Goal: Connect with others: Connect with other users

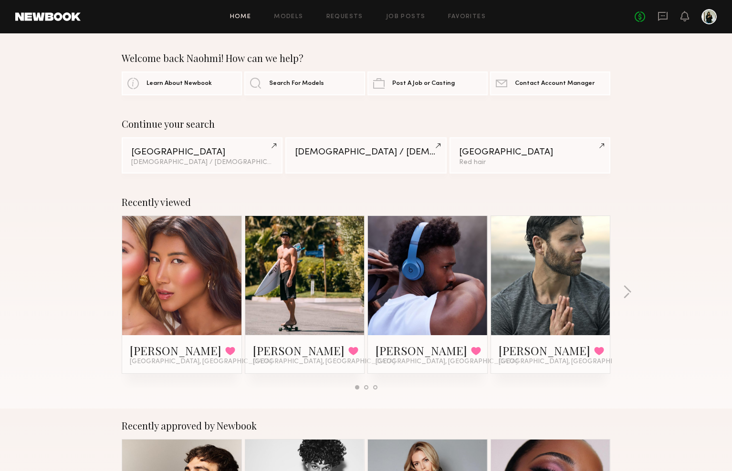
click at [670, 12] on div "No fees up to $5,000" at bounding box center [675, 16] width 82 height 15
click at [663, 16] on icon at bounding box center [663, 15] width 4 height 1
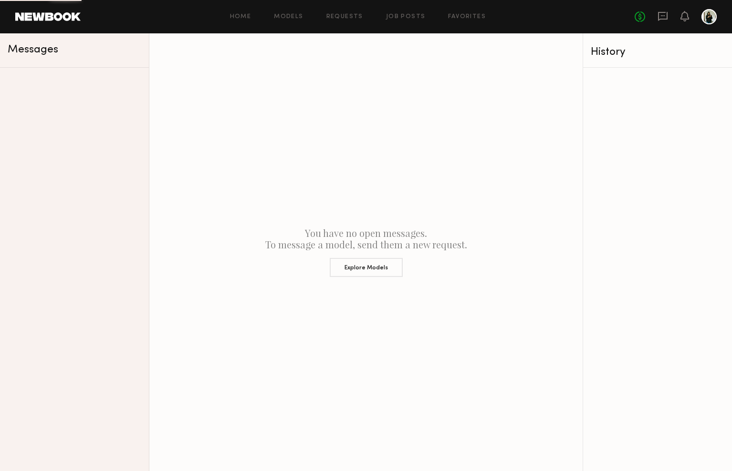
click at [661, 16] on icon at bounding box center [662, 16] width 10 height 10
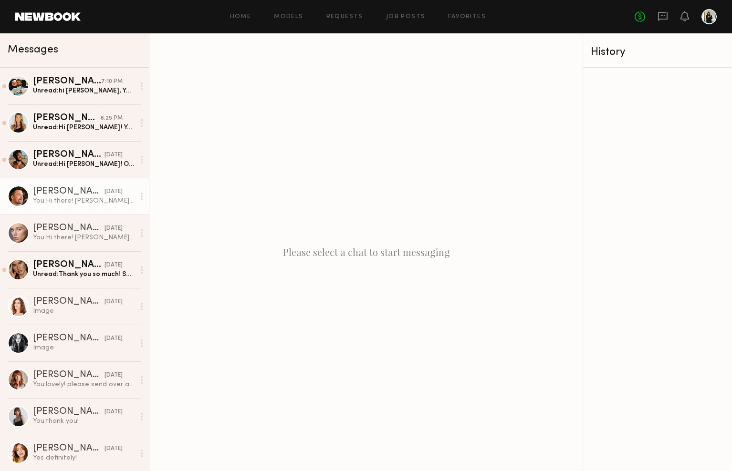
click at [96, 203] on div "You: Hi there! Naohmi here, thanks for submitting to my job post for Athletic F…" at bounding box center [84, 201] width 102 height 9
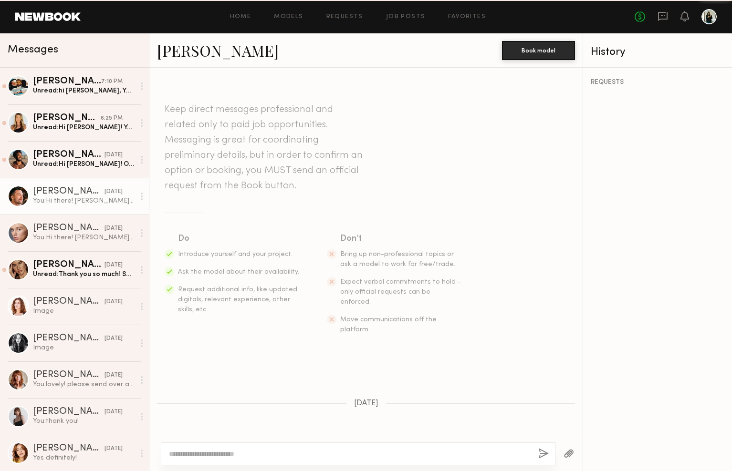
scroll to position [52, 0]
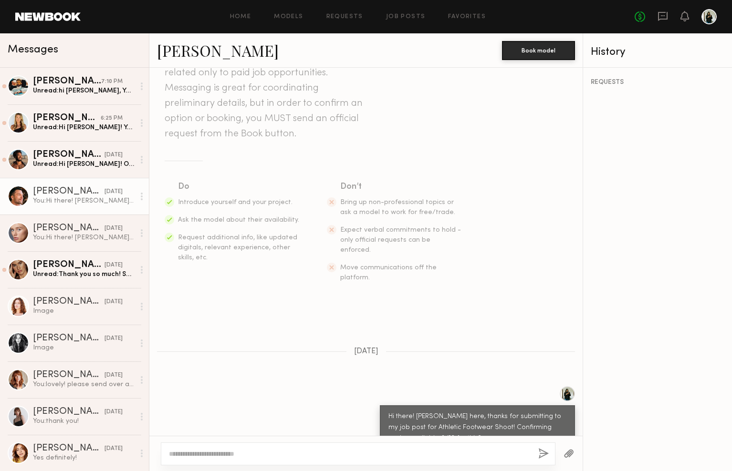
click at [422, 451] on textarea at bounding box center [350, 454] width 362 height 10
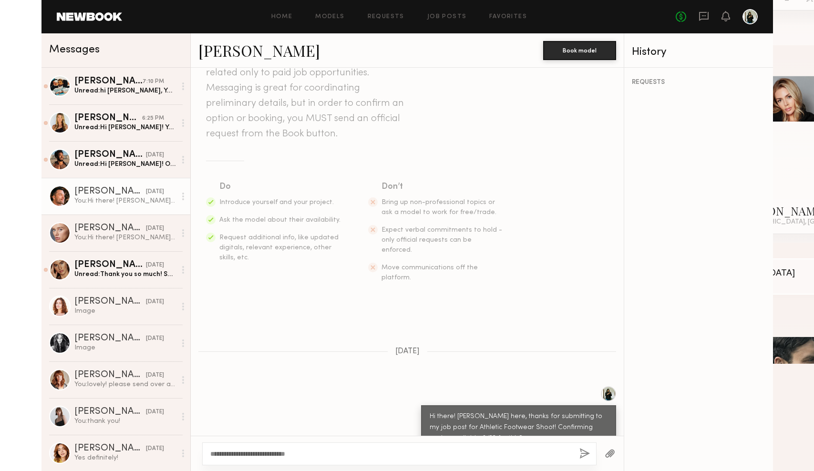
scroll to position [52, 0]
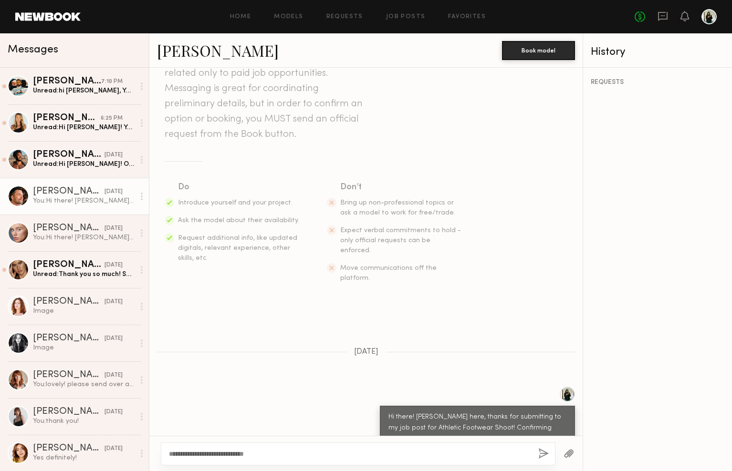
click at [173, 51] on link "Ricardo S." at bounding box center [218, 50] width 122 height 21
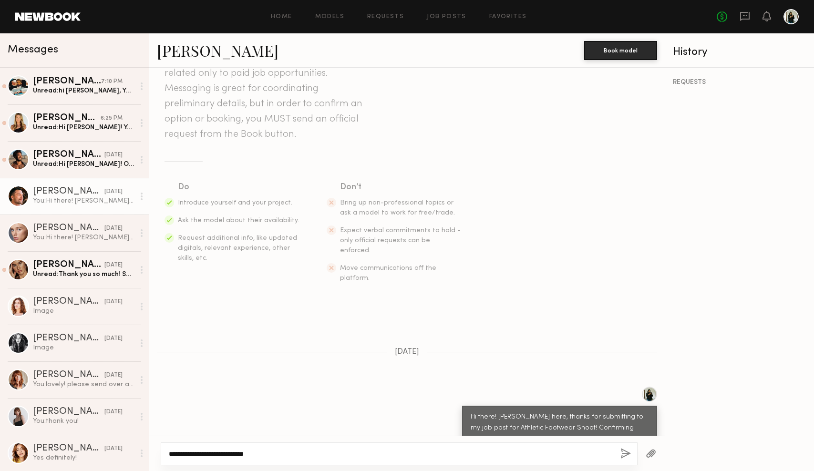
drag, startPoint x: 225, startPoint y: 458, endPoint x: 208, endPoint y: 451, distance: 18.9
click at [225, 457] on textarea "**********" at bounding box center [391, 454] width 444 height 10
drag, startPoint x: 198, startPoint y: 455, endPoint x: 352, endPoint y: 450, distance: 153.2
click at [352, 450] on textarea "**********" at bounding box center [391, 454] width 444 height 10
type textarea "**********"
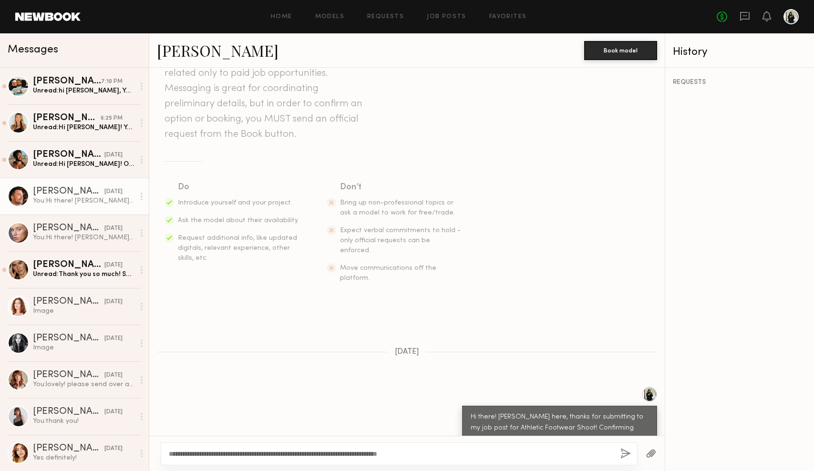
click at [626, 451] on button "button" at bounding box center [626, 454] width 10 height 12
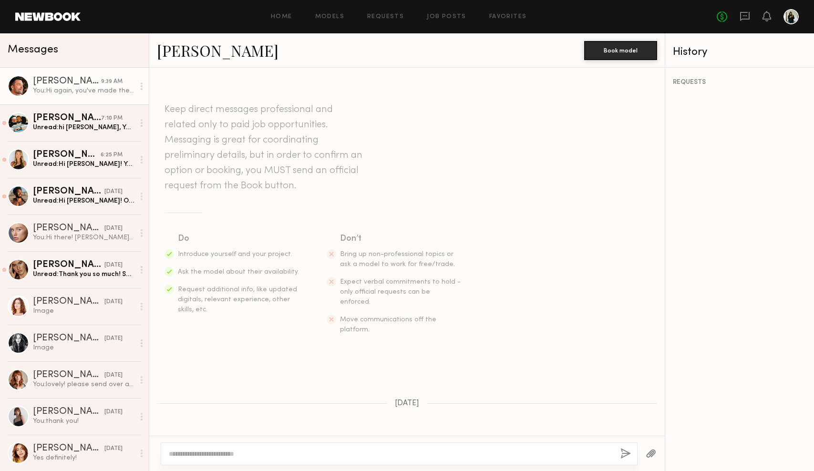
scroll to position [0, 0]
click at [170, 52] on link "Ricardo S." at bounding box center [218, 50] width 122 height 21
click at [449, 15] on link "Job Posts" at bounding box center [447, 17] width 40 height 6
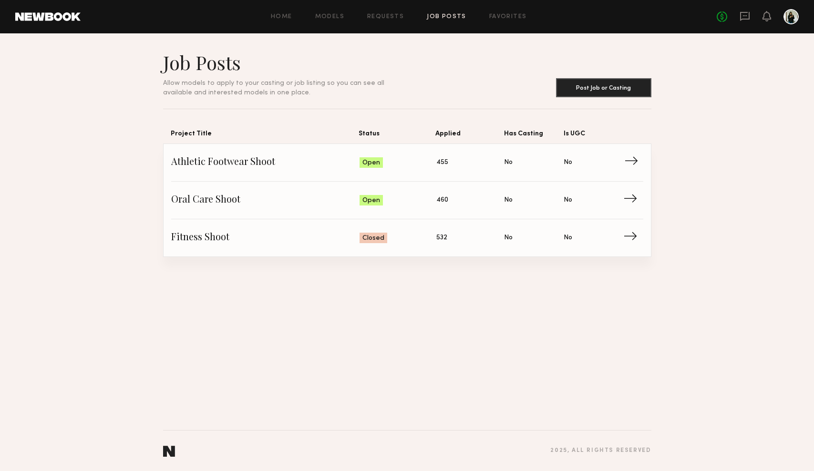
click at [288, 166] on span "Athletic Footwear Shoot" at bounding box center [265, 163] width 189 height 14
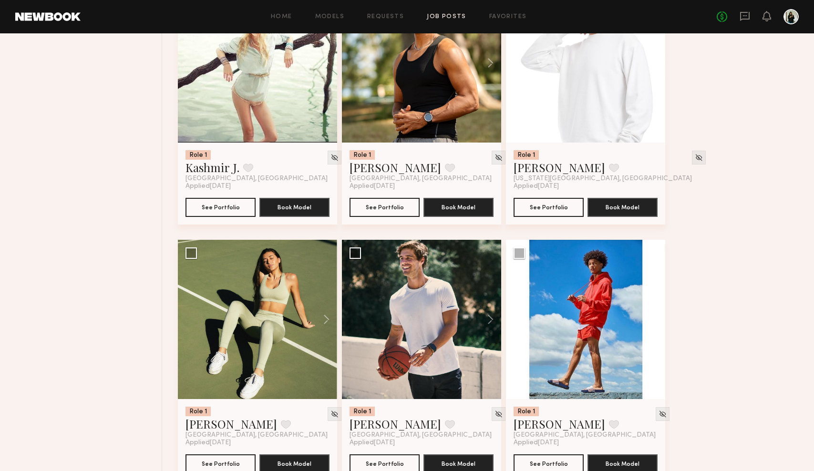
scroll to position [707, 0]
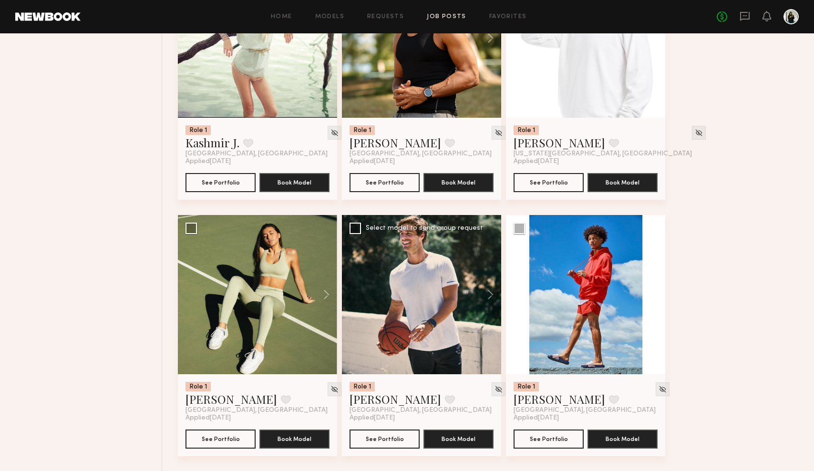
click at [441, 283] on div at bounding box center [421, 294] width 159 height 159
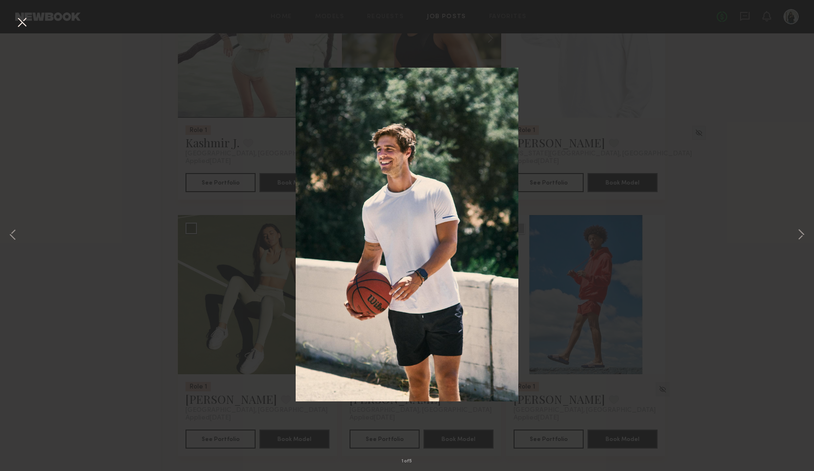
click at [21, 21] on button at bounding box center [21, 22] width 15 height 17
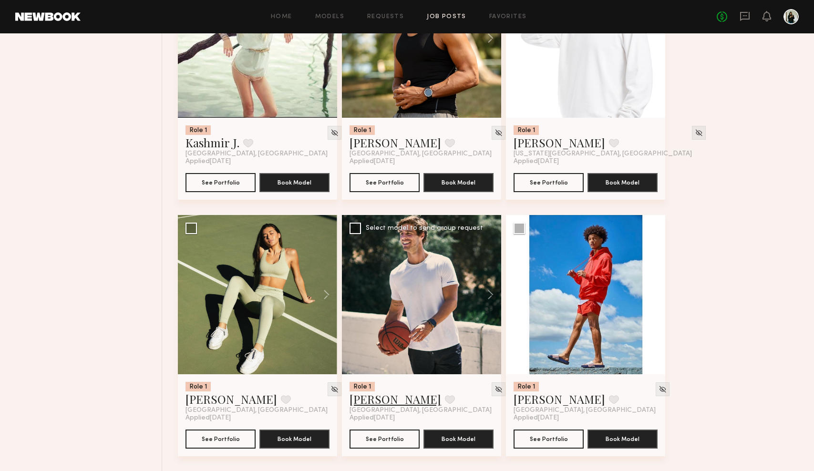
click at [386, 395] on link "Charlie M." at bounding box center [396, 399] width 92 height 15
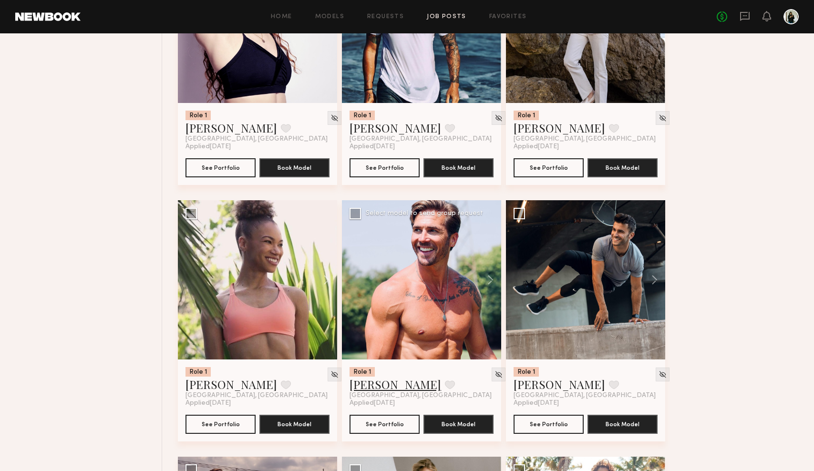
scroll to position [2265, 0]
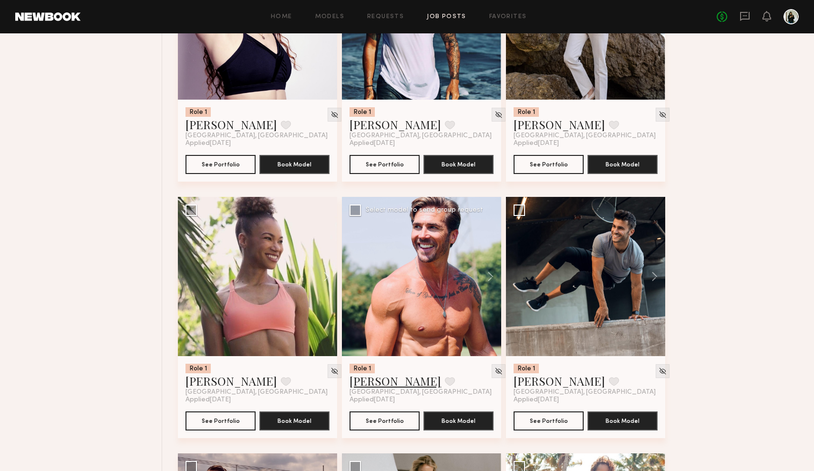
click at [404, 382] on link "[PERSON_NAME]" at bounding box center [396, 381] width 92 height 15
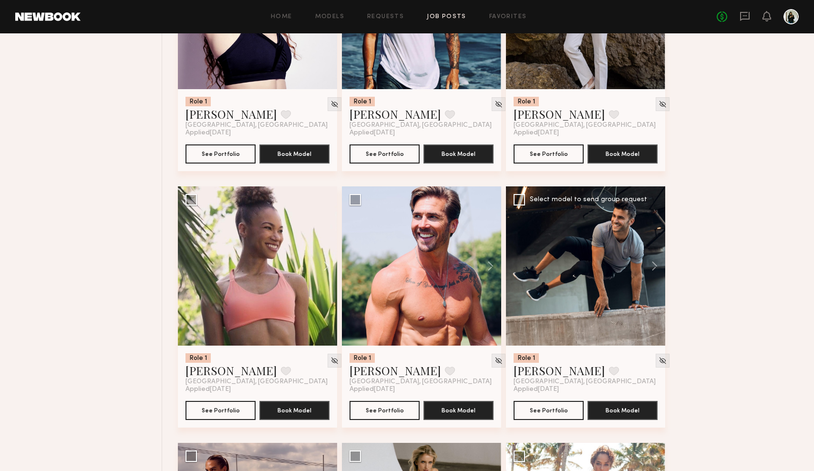
scroll to position [2282, 0]
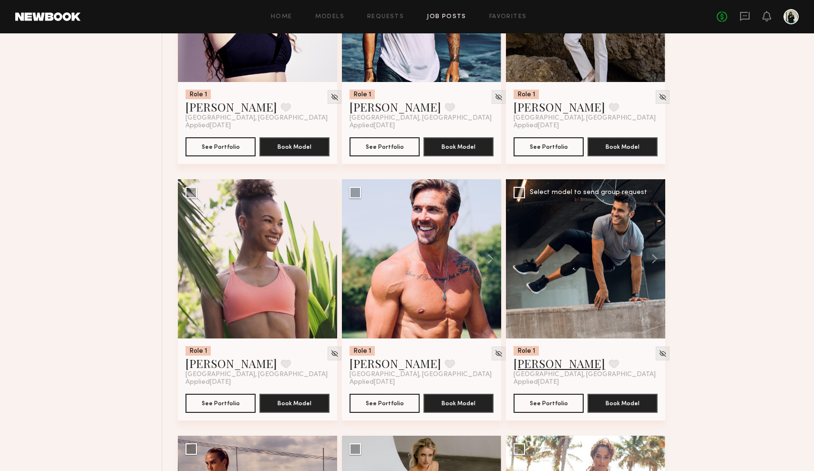
click at [546, 363] on link "Ajdin S." at bounding box center [560, 363] width 92 height 15
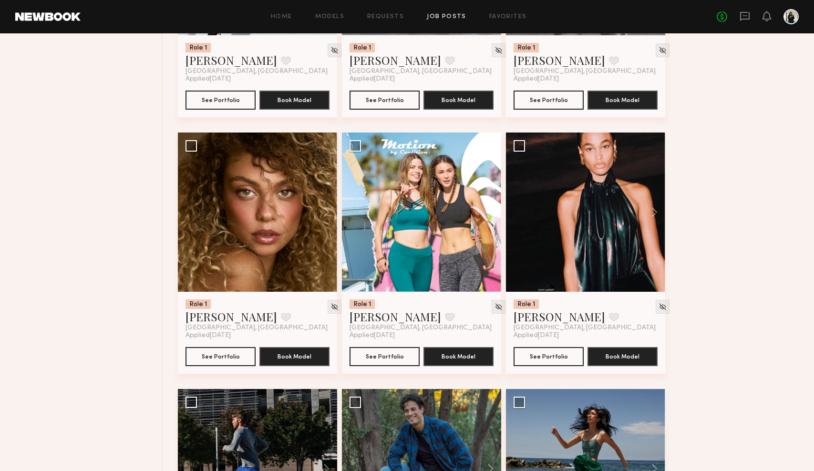
scroll to position [6120, 0]
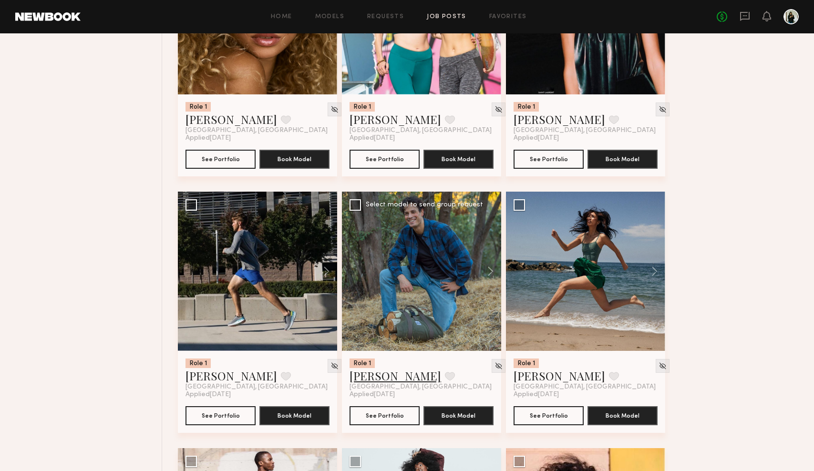
click at [385, 374] on link "Jacobo F." at bounding box center [396, 375] width 92 height 15
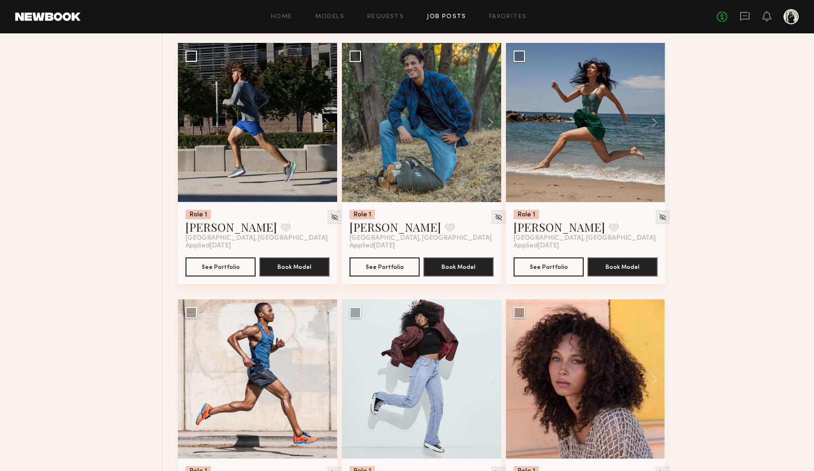
scroll to position [6255, 0]
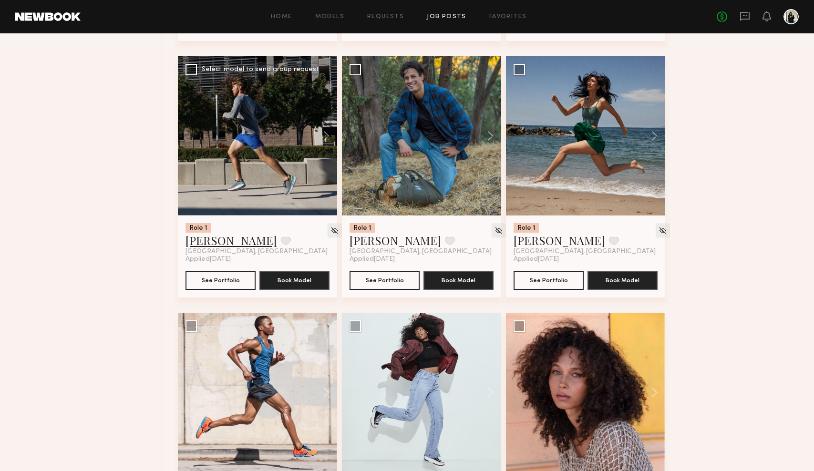
click at [208, 244] on link "Erik R." at bounding box center [232, 240] width 92 height 15
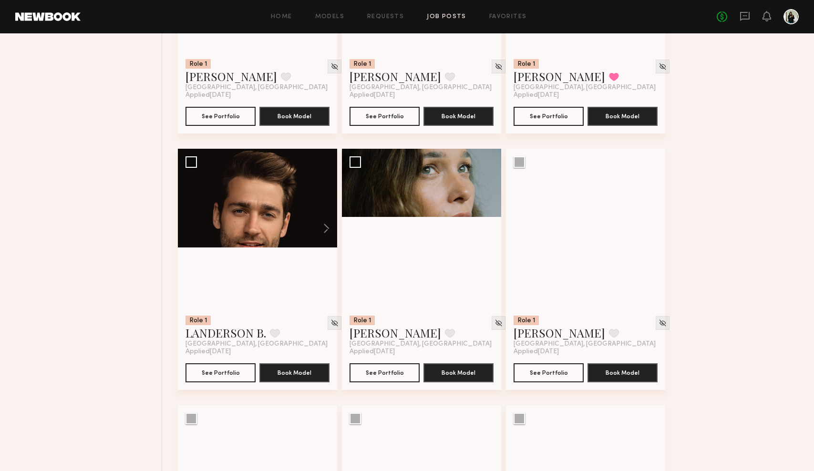
scroll to position [10271, 0]
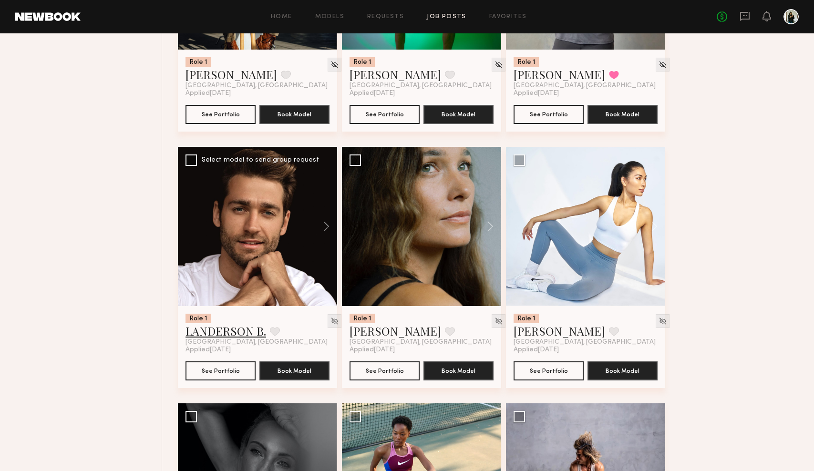
click at [235, 332] on link "LANDERSON B." at bounding box center [226, 330] width 81 height 15
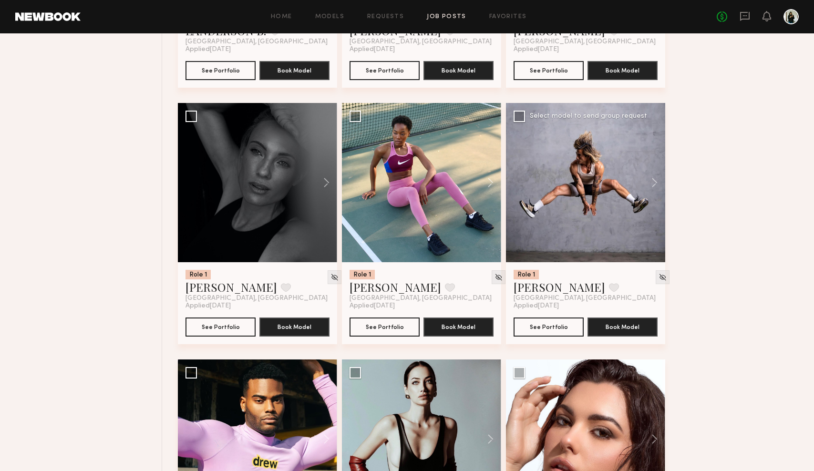
scroll to position [10573, 0]
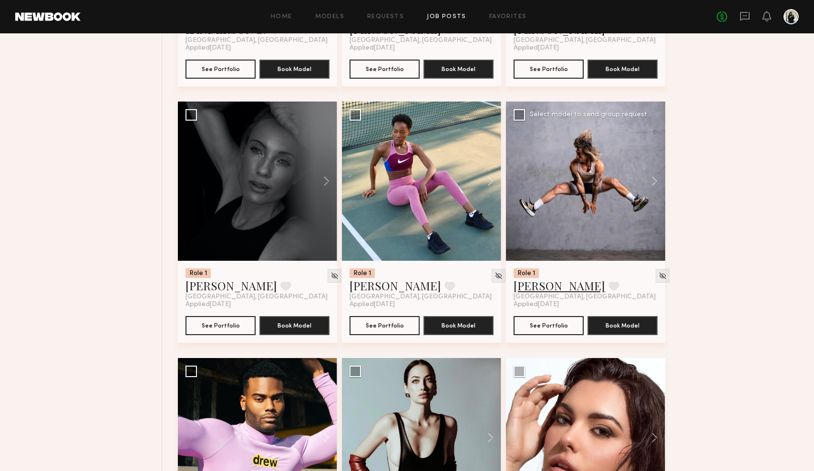
click at [543, 292] on link "Howard S." at bounding box center [560, 285] width 92 height 15
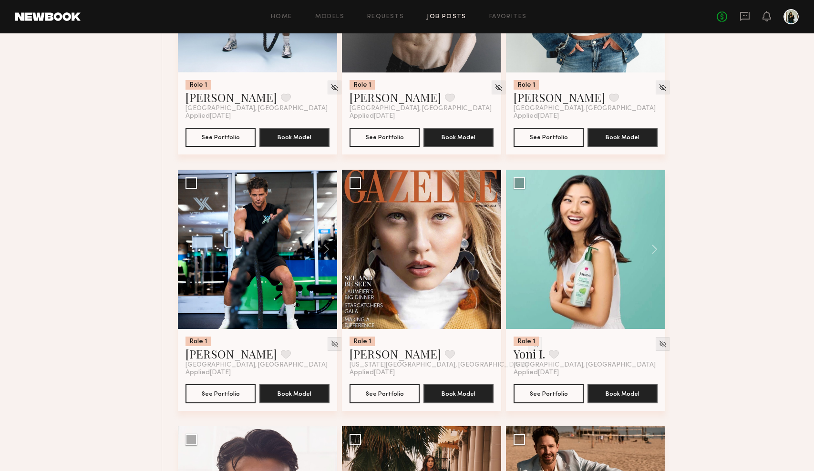
scroll to position [11278, 0]
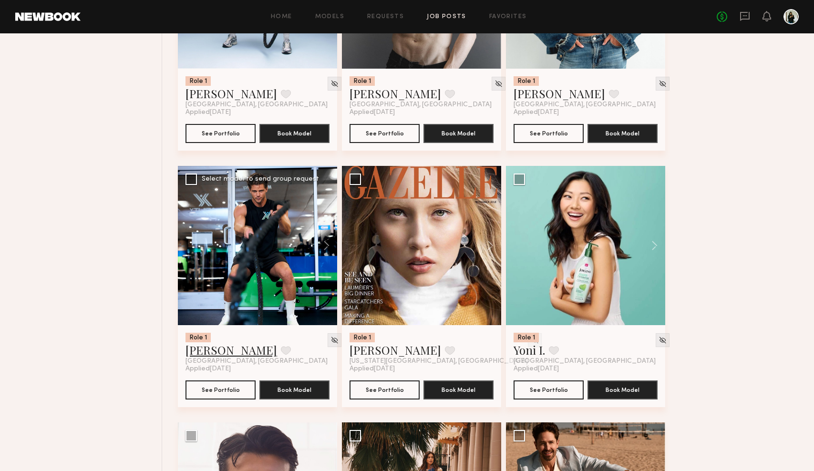
click at [203, 353] on link "Tim A." at bounding box center [232, 350] width 92 height 15
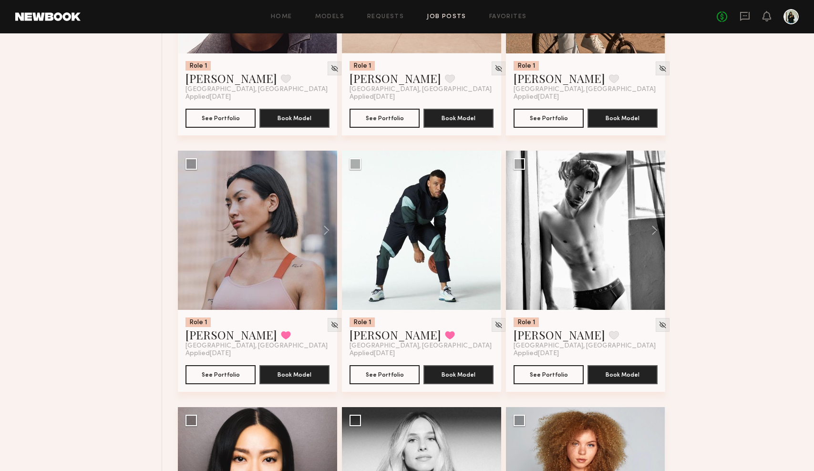
scroll to position [11813, 0]
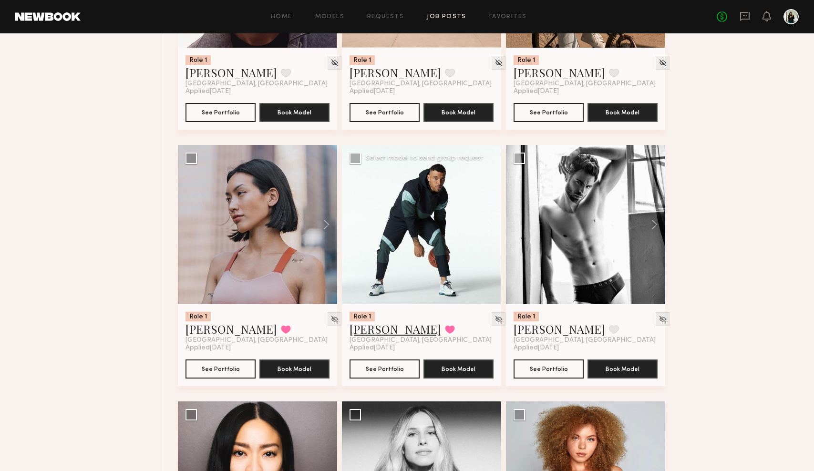
click at [392, 326] on link "Claude G." at bounding box center [396, 329] width 92 height 15
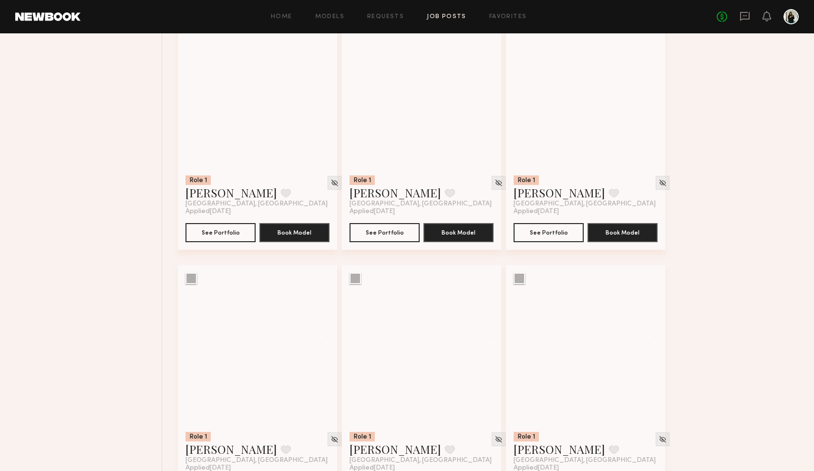
scroll to position [17347, 0]
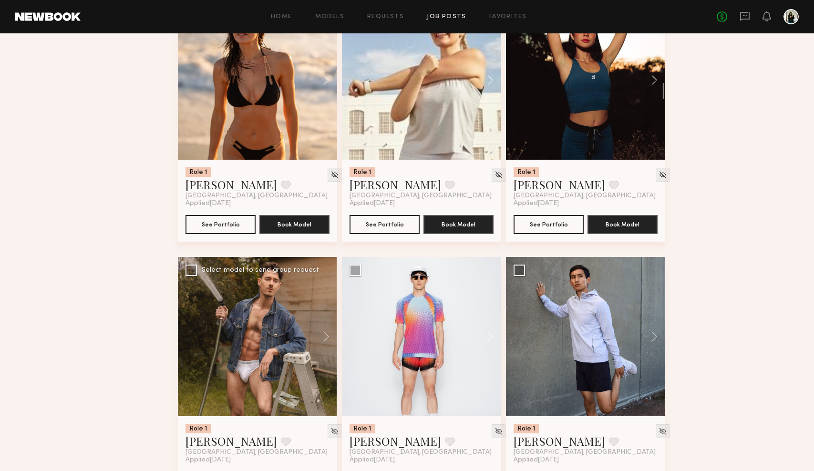
click at [268, 350] on div at bounding box center [257, 336] width 159 height 159
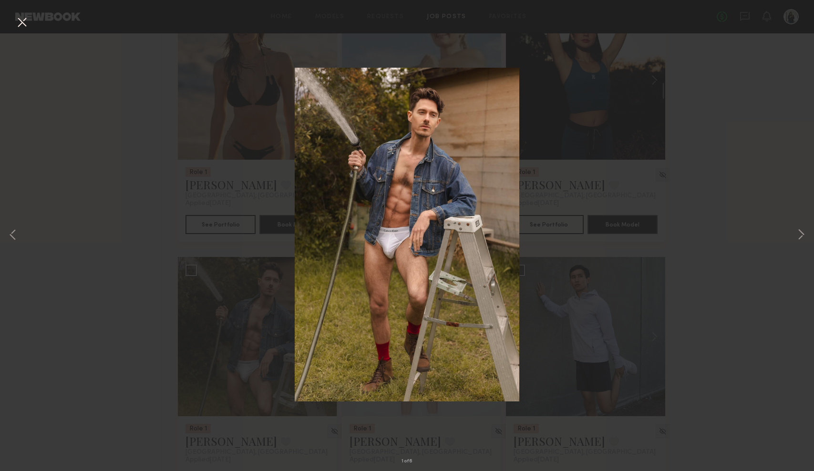
click at [690, 209] on div "1 of 6" at bounding box center [407, 235] width 814 height 471
click at [27, 23] on button at bounding box center [21, 22] width 15 height 17
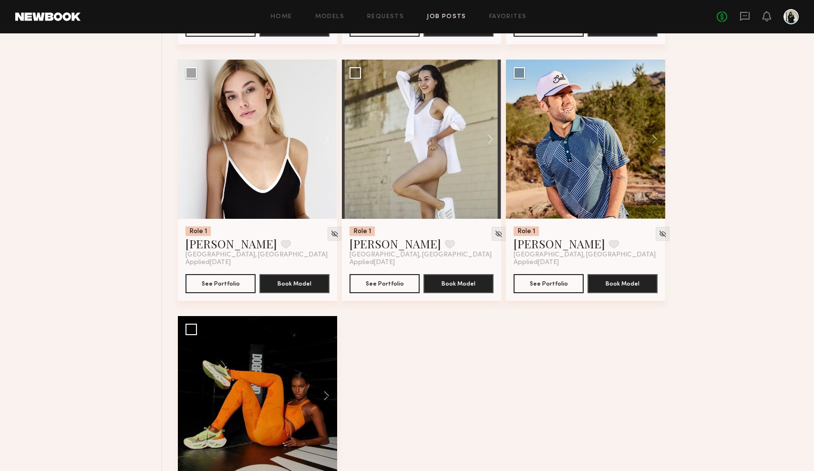
scroll to position [22947, 0]
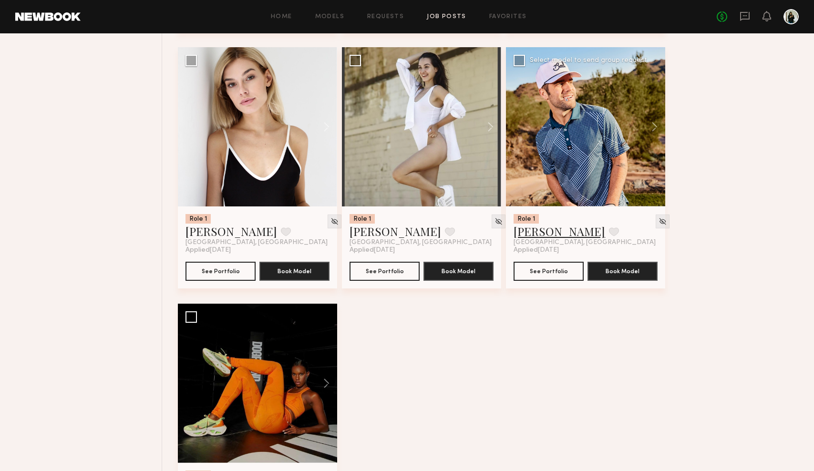
click at [555, 228] on link "Bradley M." at bounding box center [560, 231] width 92 height 15
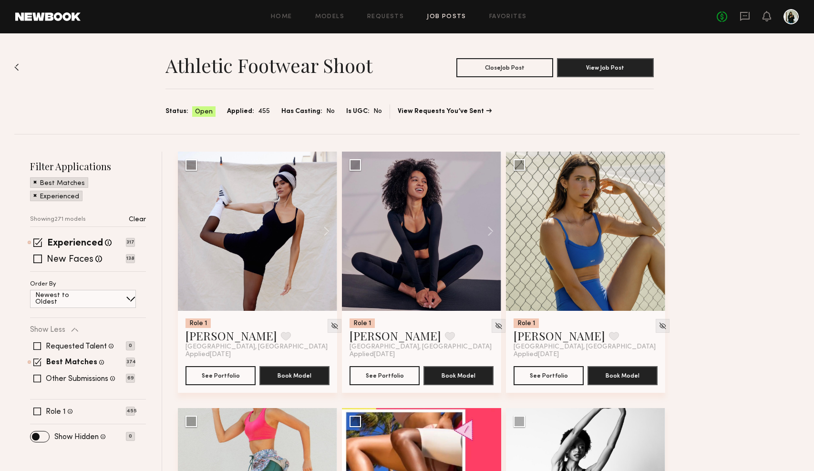
scroll to position [0, 0]
click at [17, 63] on div "Athletic Footwear Shoot Close Job Post View Job Post Status: Open Applied: 455 …" at bounding box center [407, 83] width 786 height 101
click at [16, 66] on img at bounding box center [16, 67] width 5 height 8
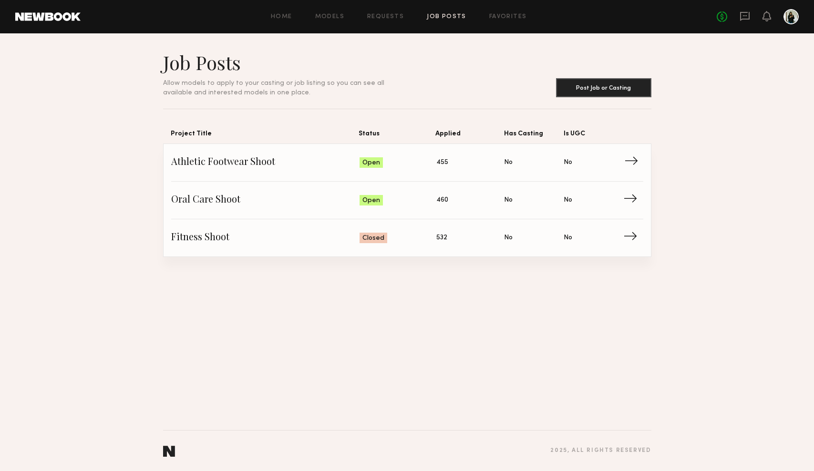
click at [250, 169] on span "Athletic Footwear Shoot" at bounding box center [265, 163] width 189 height 14
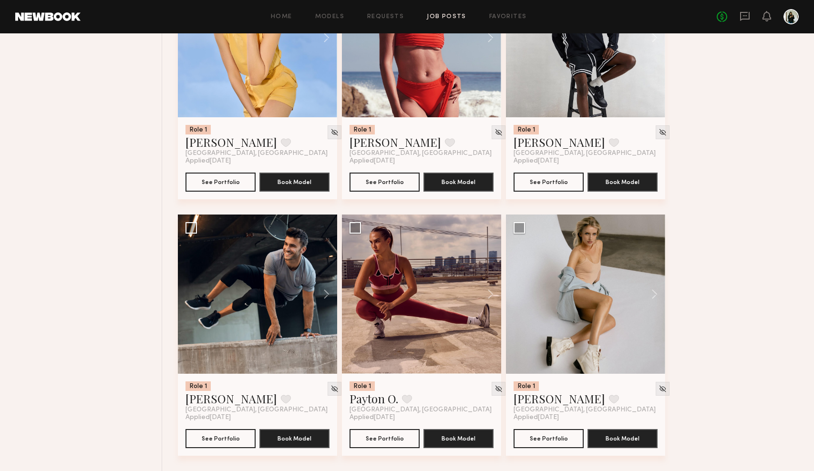
scroll to position [2592, 0]
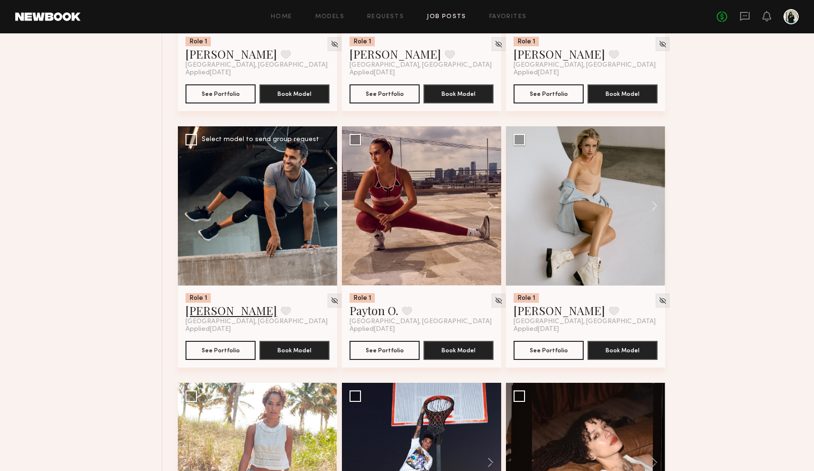
click at [208, 311] on link "Ajdin S." at bounding box center [232, 310] width 92 height 15
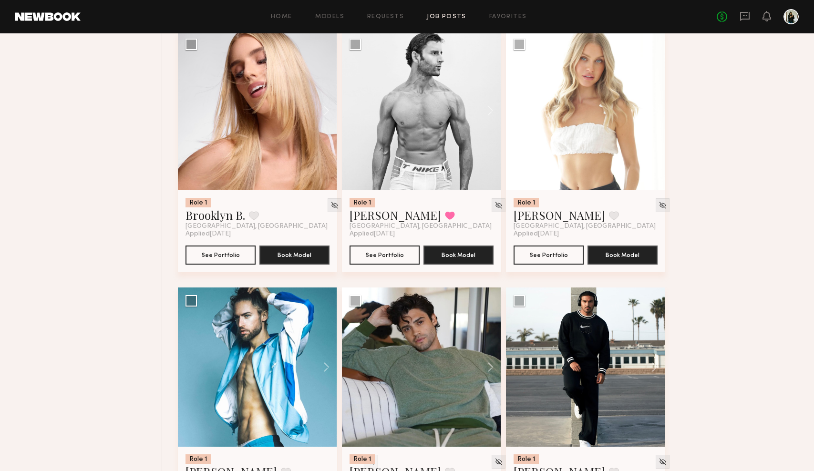
scroll to position [7065, 0]
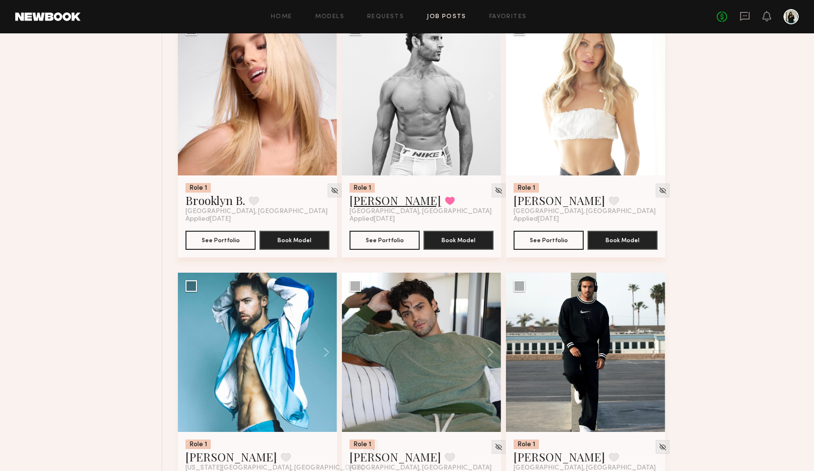
click at [377, 205] on link "[PERSON_NAME]" at bounding box center [396, 200] width 92 height 15
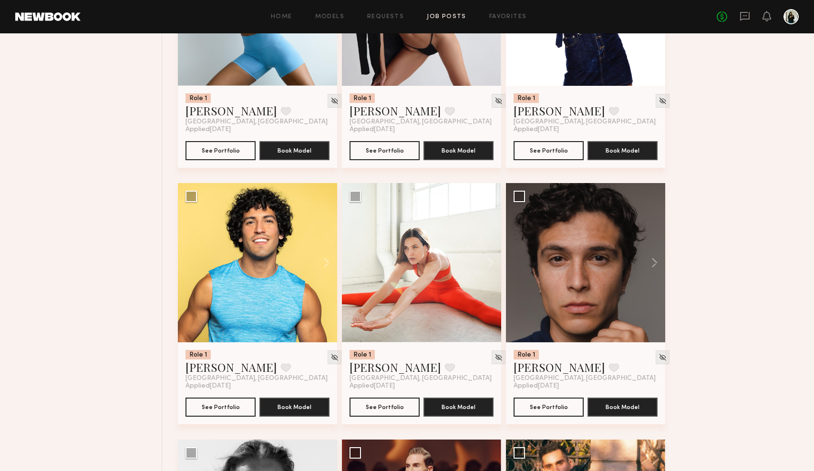
scroll to position [9671, 0]
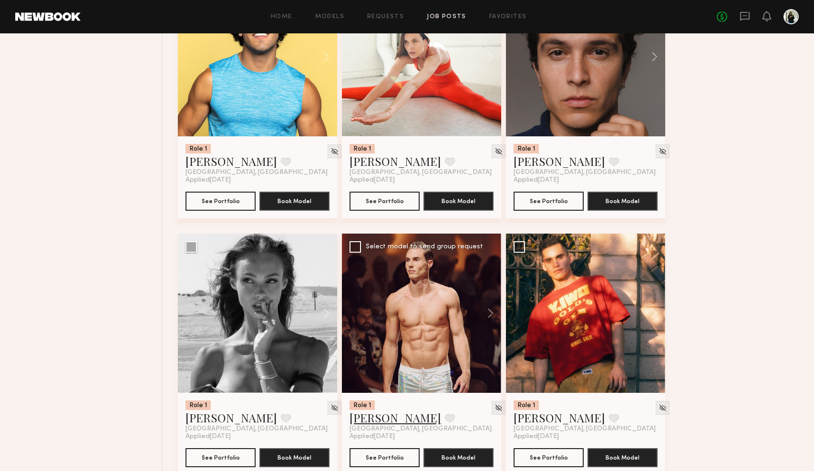
click at [369, 424] on link "Nick F." at bounding box center [396, 417] width 92 height 15
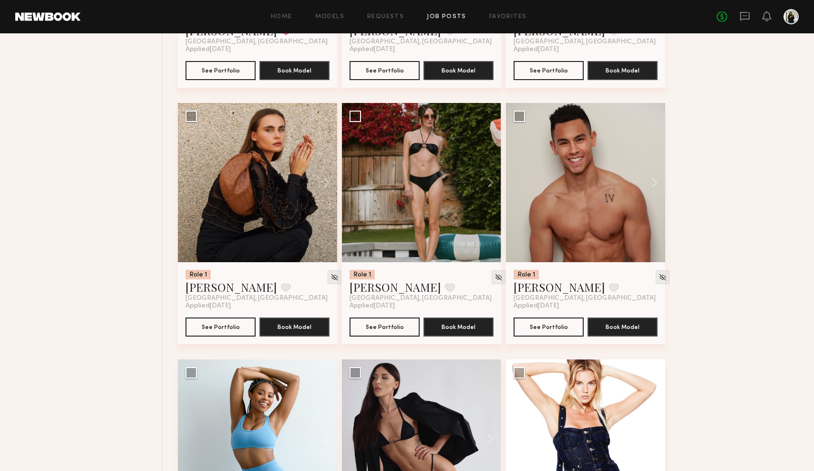
scroll to position [8893, 0]
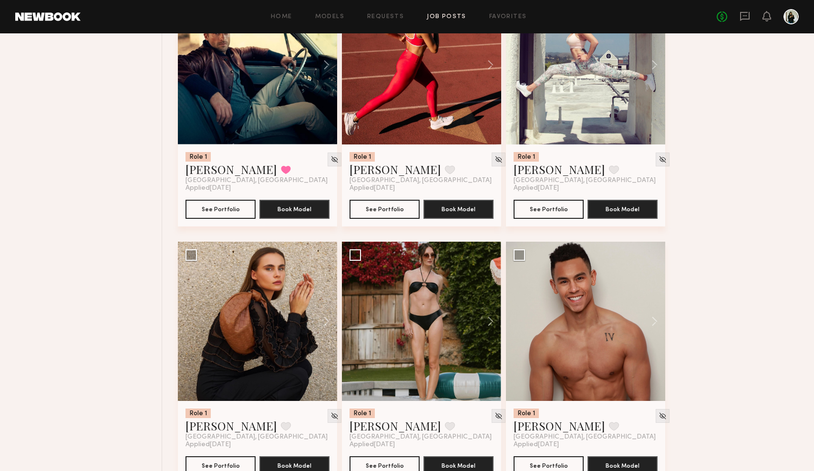
click at [59, 22] on header "Home Models Requests Job Posts Favorites Sign Out No fees up to $5,000" at bounding box center [407, 16] width 814 height 33
click at [73, 18] on link at bounding box center [47, 16] width 65 height 9
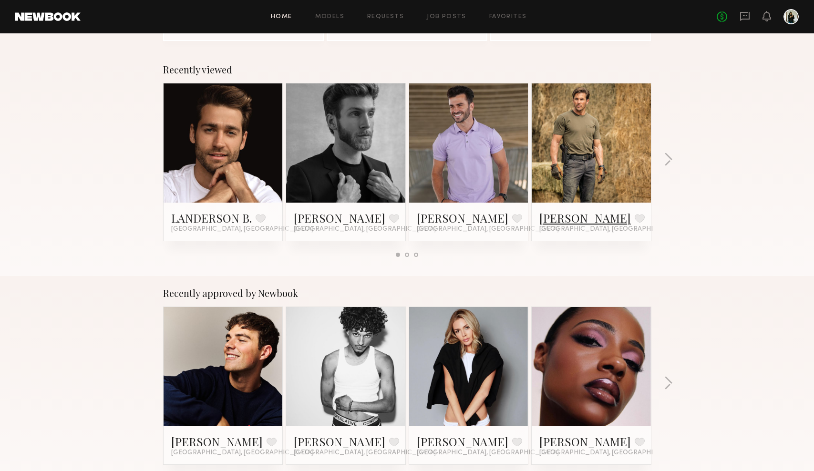
scroll to position [134, 0]
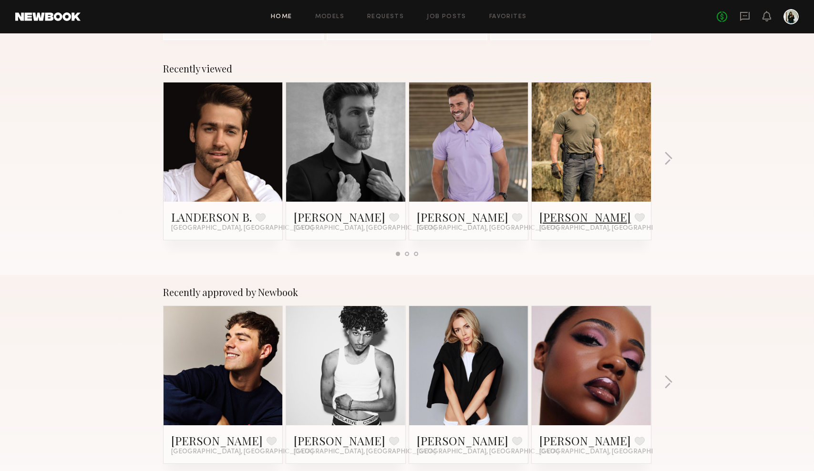
click at [589, 216] on link "[PERSON_NAME]" at bounding box center [586, 216] width 92 height 15
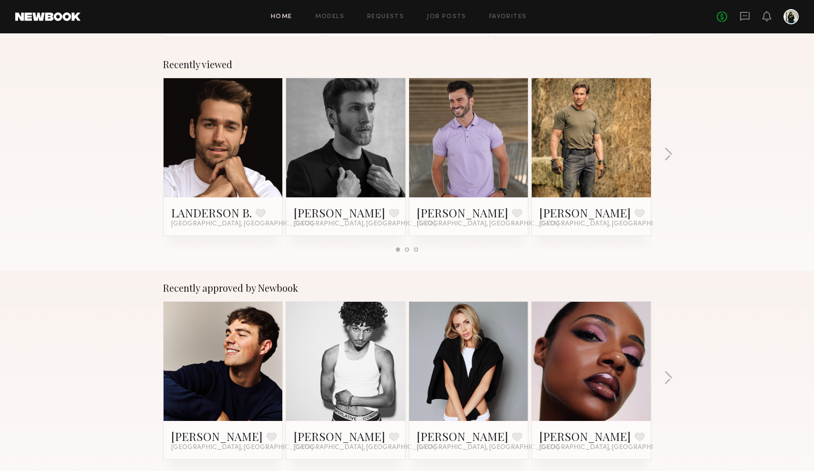
scroll to position [138, 0]
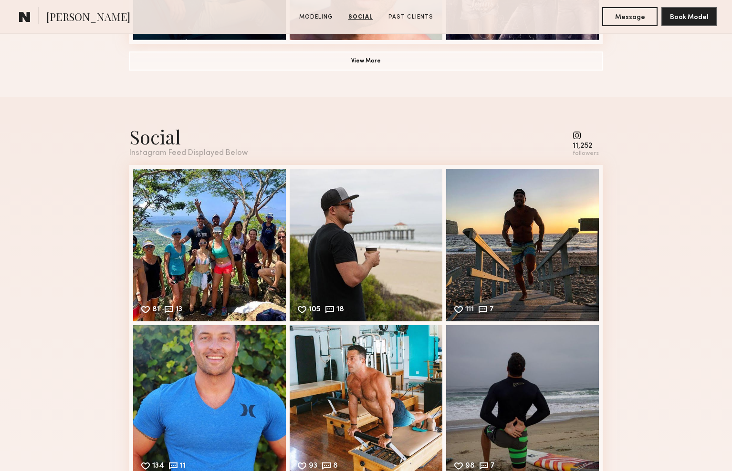
scroll to position [853, 0]
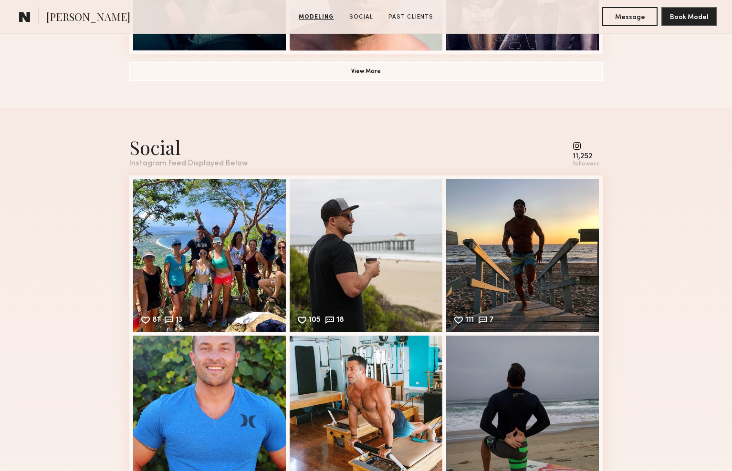
click at [580, 147] on common-icon at bounding box center [585, 146] width 26 height 9
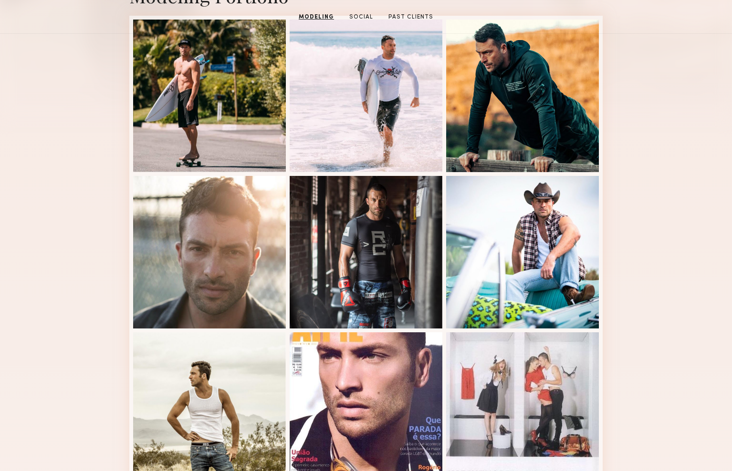
scroll to position [174, 0]
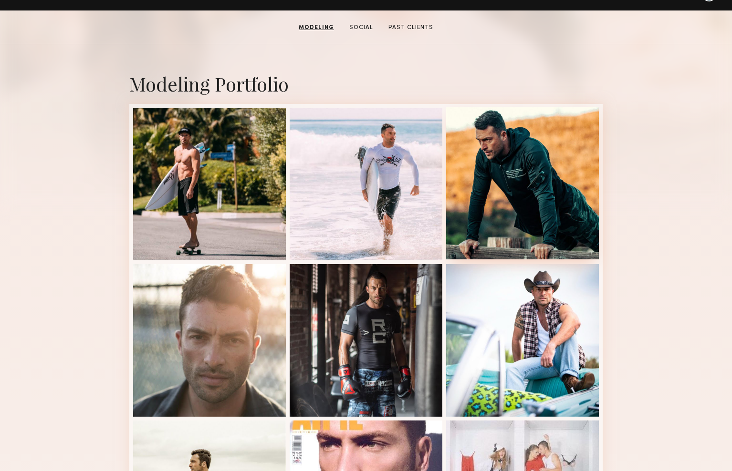
click at [548, 176] on div at bounding box center [522, 183] width 153 height 153
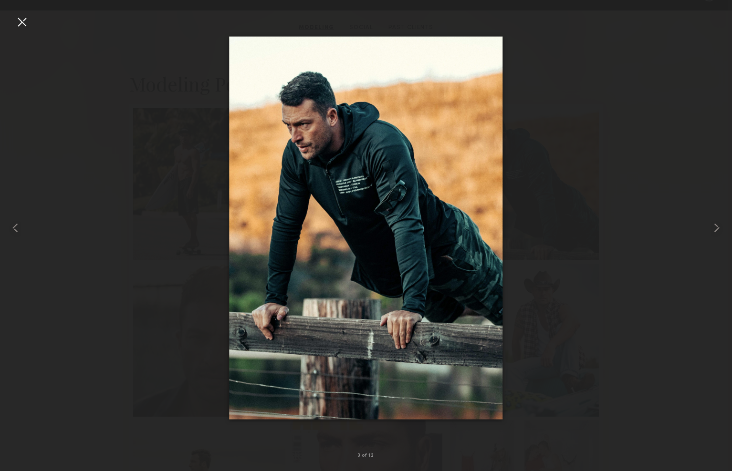
click at [136, 66] on div at bounding box center [366, 228] width 732 height 426
click at [138, 65] on div at bounding box center [366, 228] width 732 height 426
click at [21, 21] on div at bounding box center [21, 21] width 15 height 15
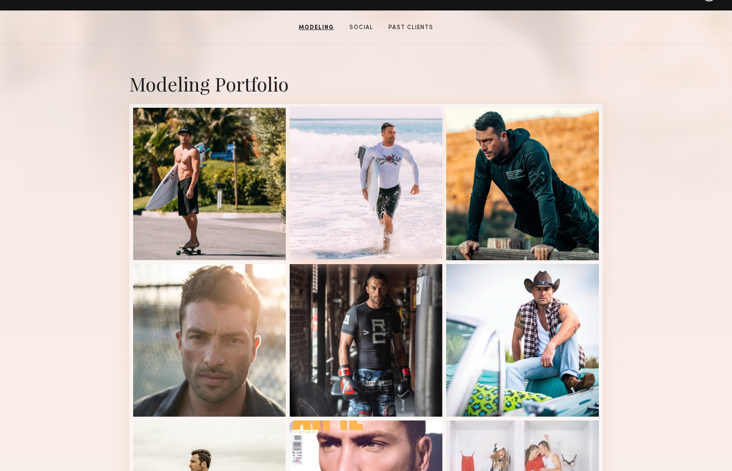
click at [379, 155] on div at bounding box center [366, 183] width 153 height 153
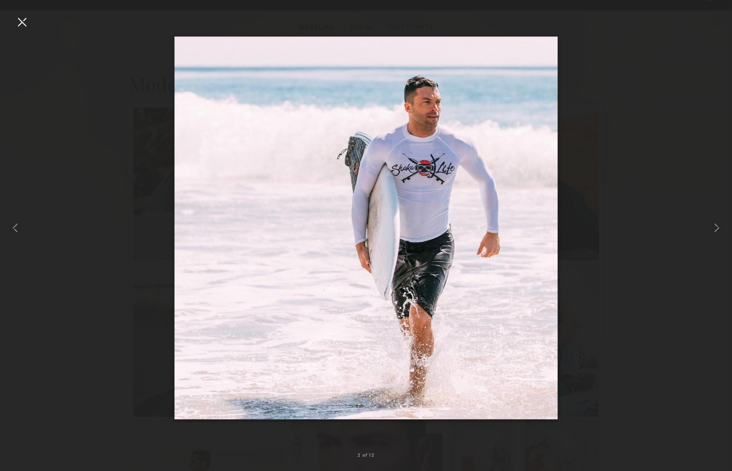
click at [114, 78] on div at bounding box center [366, 228] width 732 height 426
click at [110, 77] on div at bounding box center [366, 228] width 732 height 426
click at [142, 90] on div at bounding box center [366, 228] width 732 height 426
drag, startPoint x: 142, startPoint y: 90, endPoint x: 73, endPoint y: 55, distance: 76.6
click at [142, 90] on div at bounding box center [366, 228] width 732 height 426
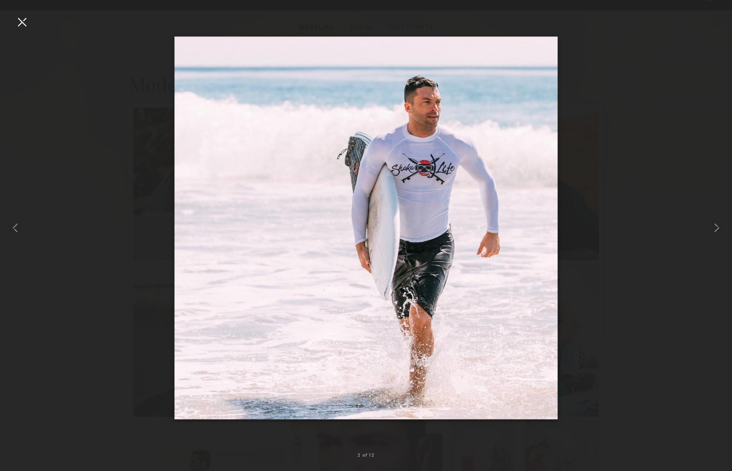
click at [27, 23] on div at bounding box center [21, 21] width 15 height 15
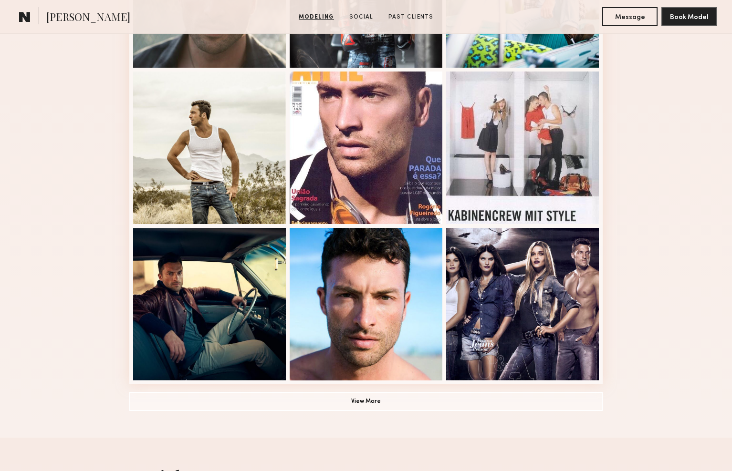
scroll to position [571, 0]
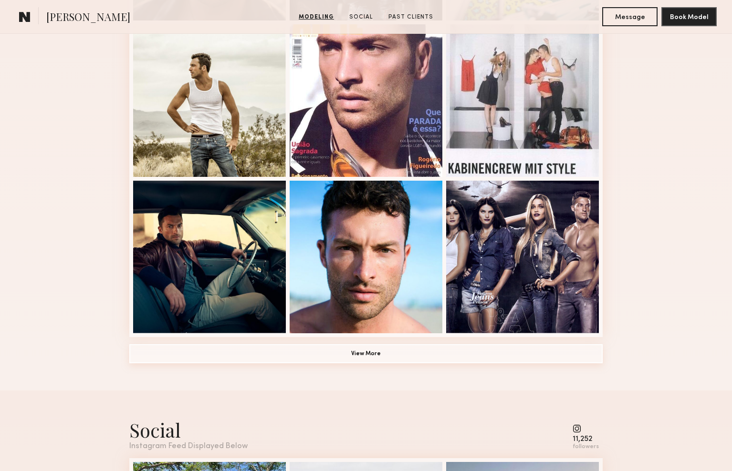
click at [382, 353] on button "View More" at bounding box center [365, 353] width 473 height 19
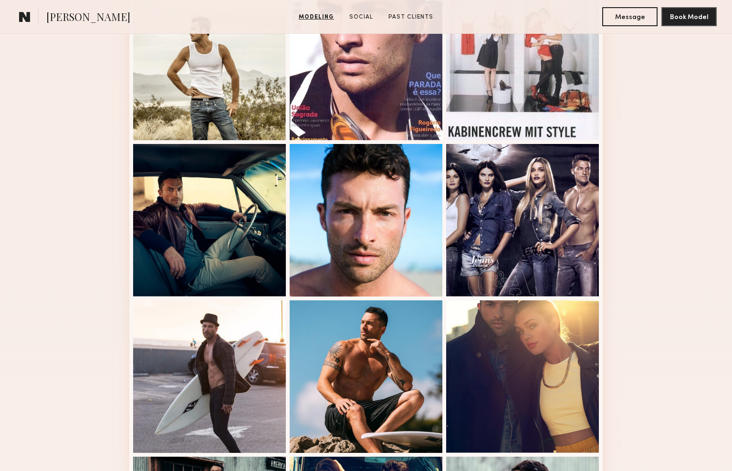
scroll to position [666, 0]
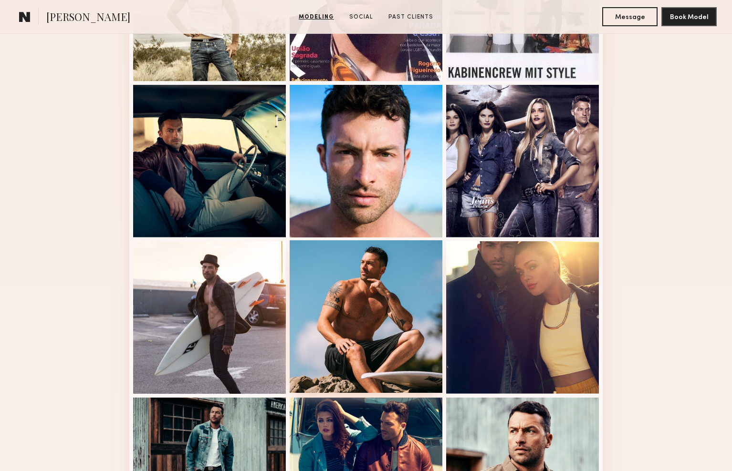
click at [357, 343] on div at bounding box center [366, 316] width 153 height 153
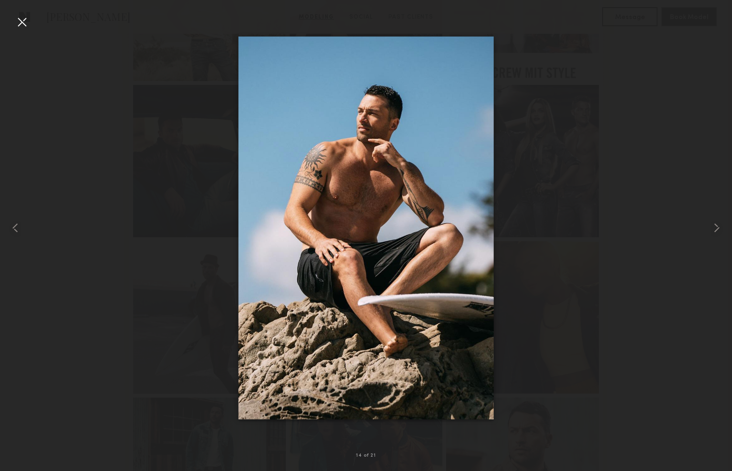
click at [23, 19] on div at bounding box center [21, 21] width 15 height 15
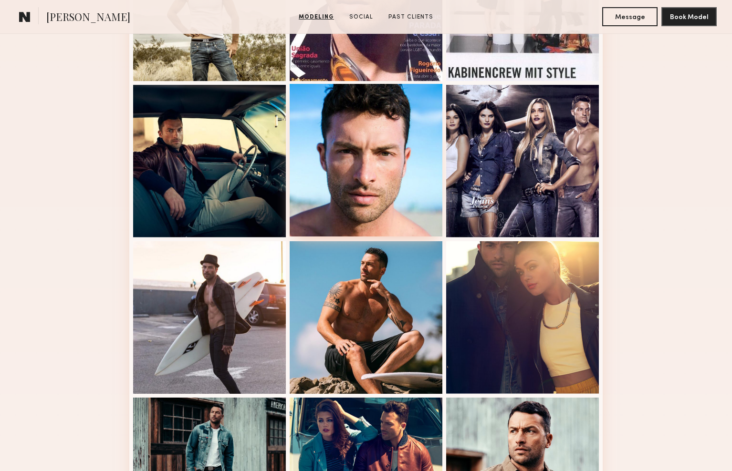
click at [367, 173] on div at bounding box center [366, 160] width 153 height 153
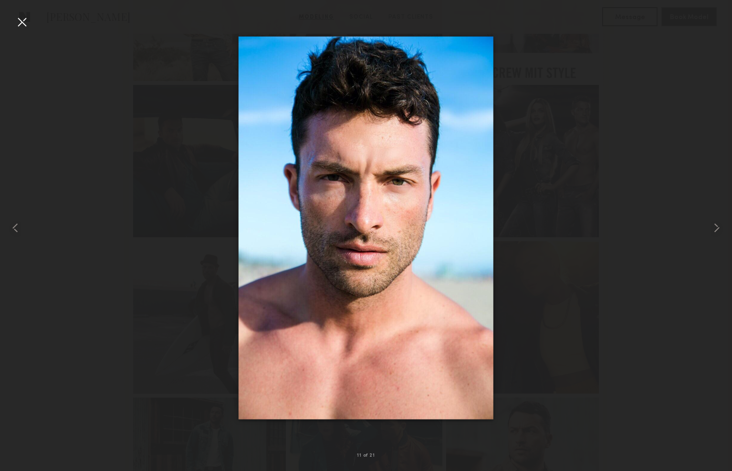
click at [22, 19] on div at bounding box center [21, 21] width 15 height 15
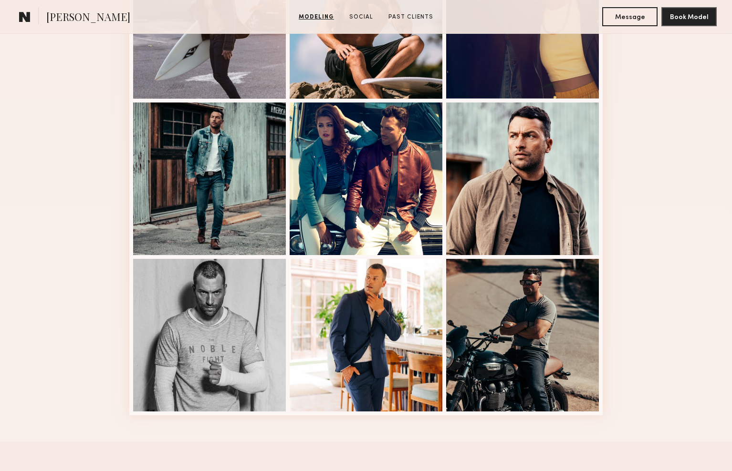
scroll to position [1008, 0]
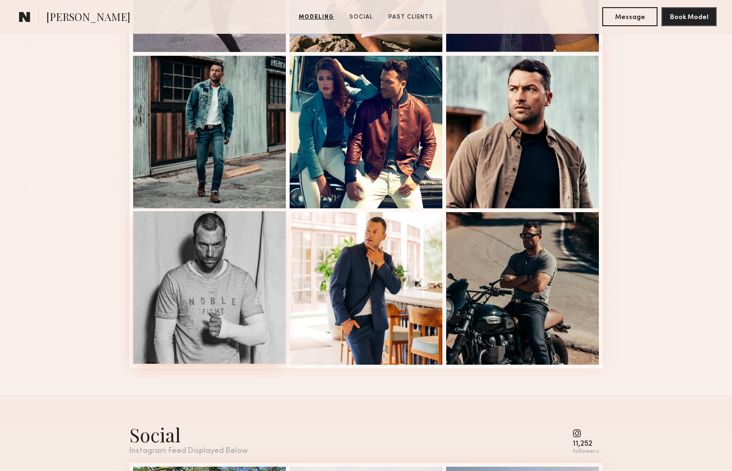
click at [165, 326] on div at bounding box center [209, 287] width 153 height 153
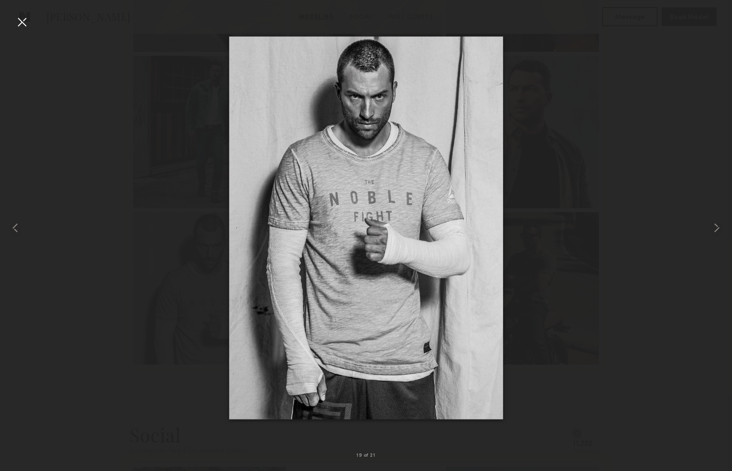
click at [27, 23] on div at bounding box center [21, 21] width 15 height 15
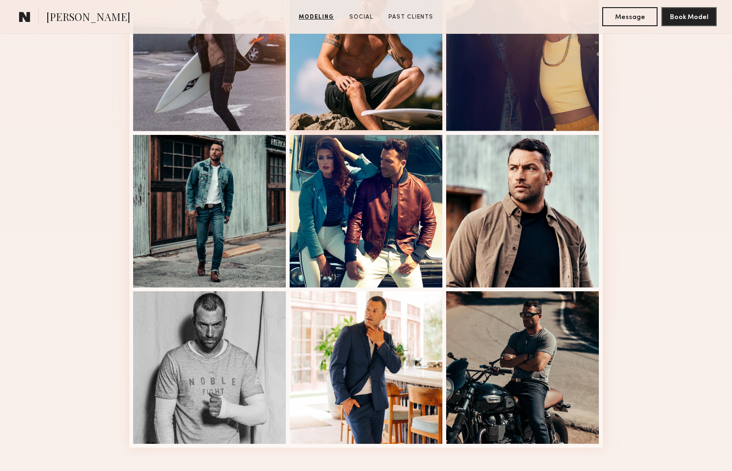
scroll to position [1068, 0]
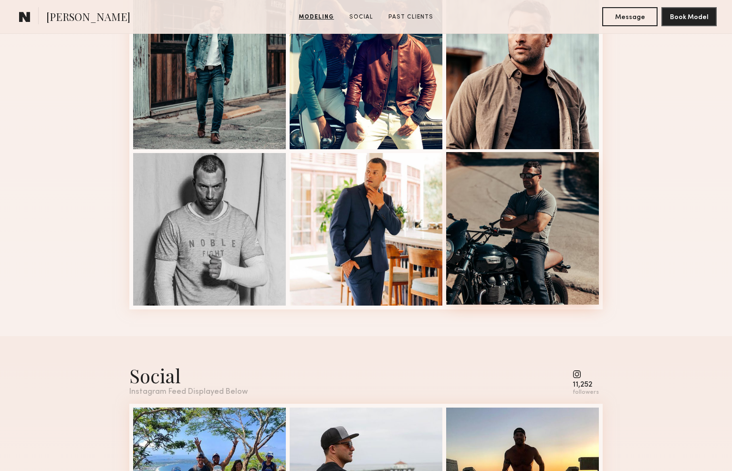
click at [519, 218] on div at bounding box center [522, 228] width 153 height 153
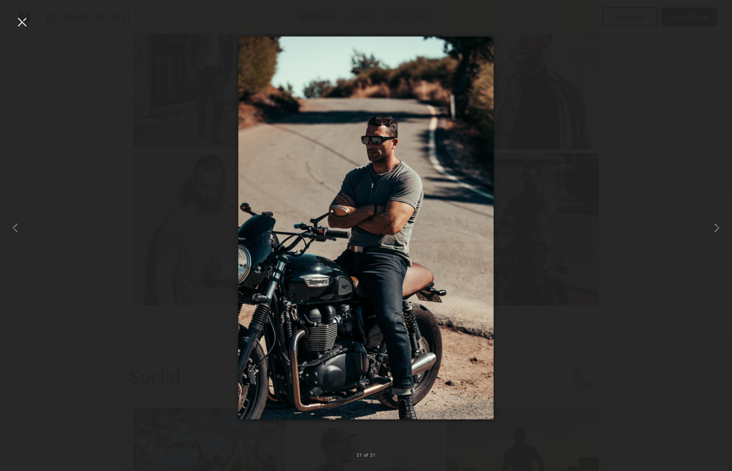
drag, startPoint x: 22, startPoint y: 21, endPoint x: 35, endPoint y: 29, distance: 15.1
click at [23, 21] on div at bounding box center [21, 21] width 15 height 15
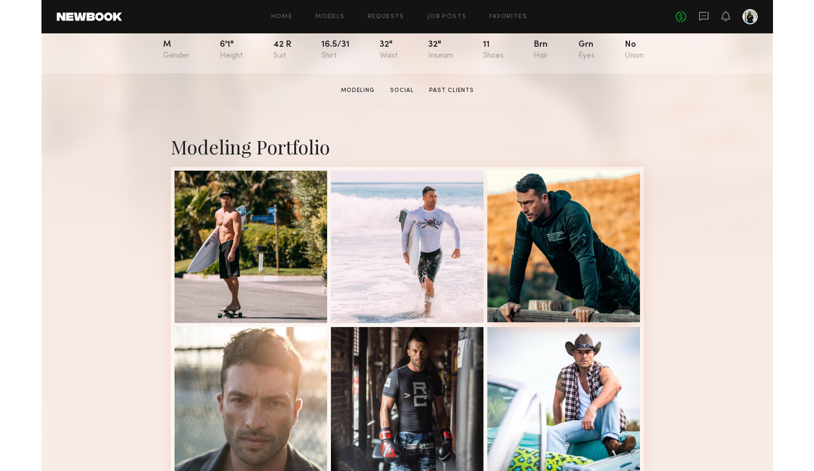
scroll to position [158, 0]
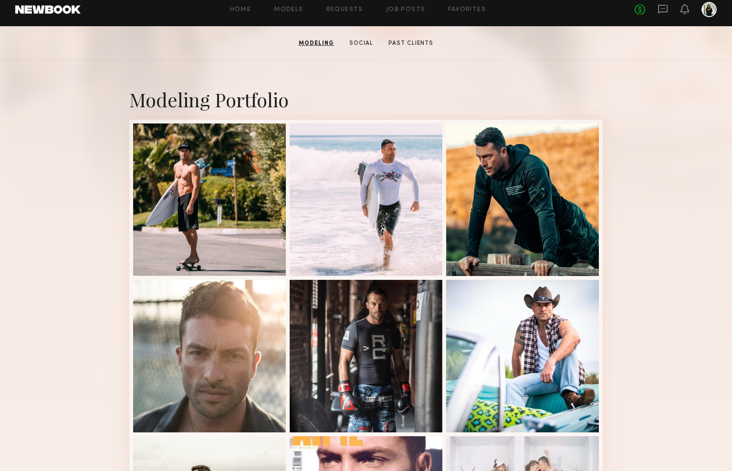
click at [532, 2] on div "Home Models Requests Job Posts Favorites Sign Out No fees up to $5,000" at bounding box center [399, 9] width 636 height 15
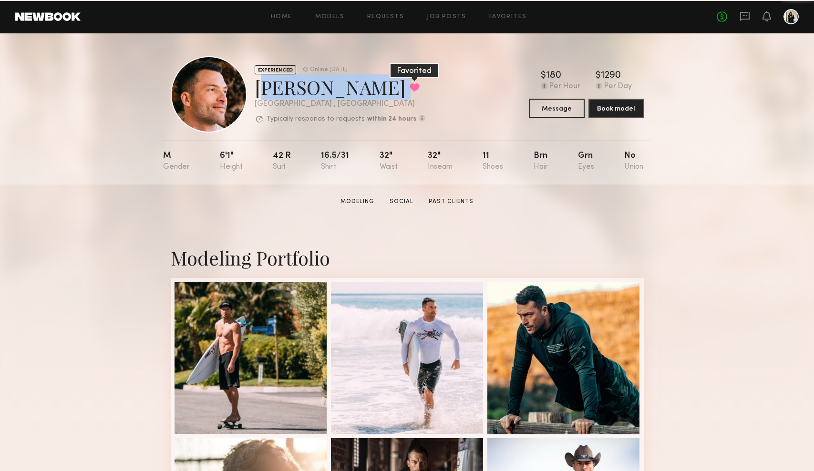
drag, startPoint x: 258, startPoint y: 88, endPoint x: 346, endPoint y: 85, distance: 87.8
click at [346, 85] on div "Ricardo S. Favorited" at bounding box center [340, 86] width 171 height 25
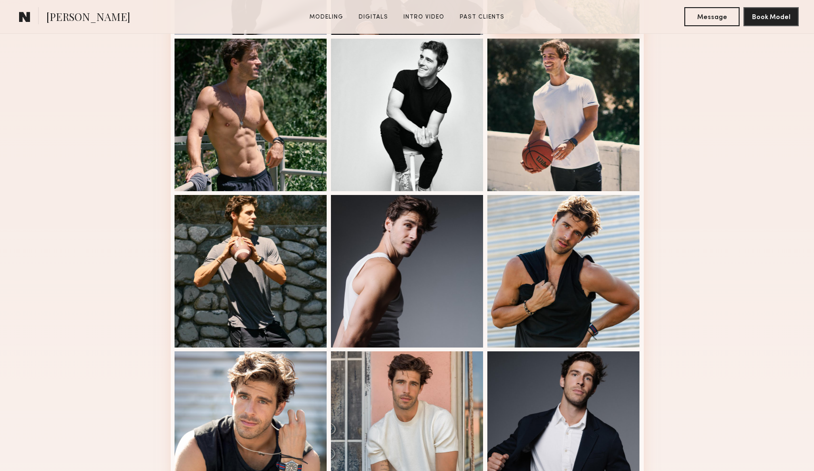
scroll to position [561, 0]
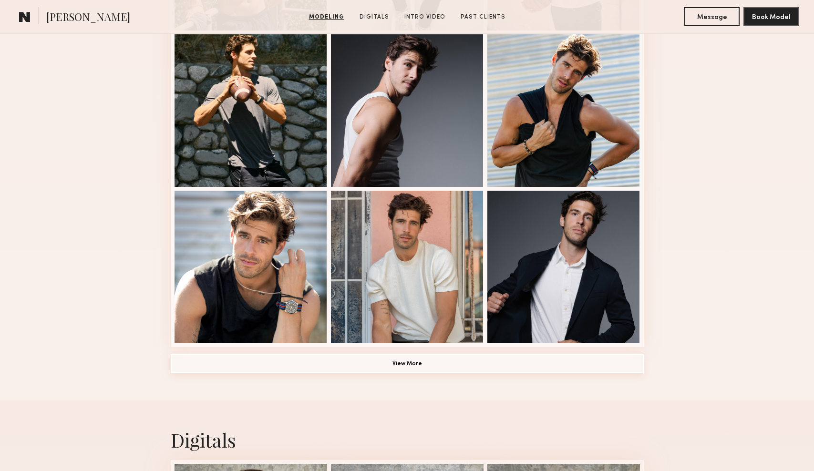
click at [520, 358] on button "View More" at bounding box center [407, 363] width 473 height 19
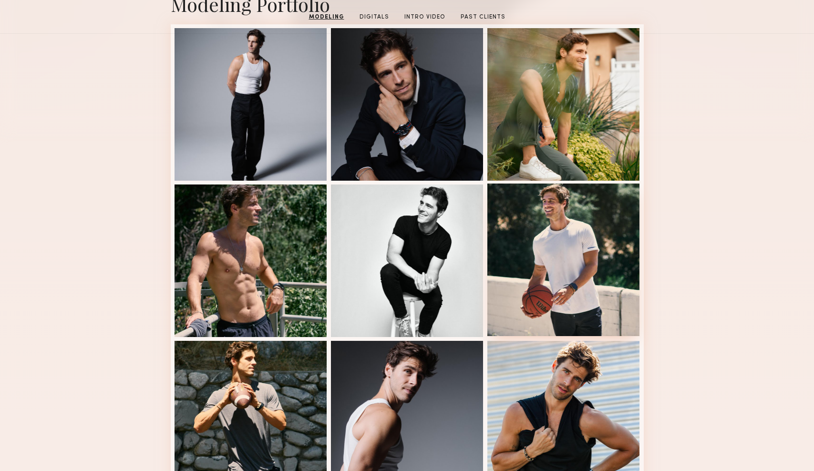
scroll to position [261, 0]
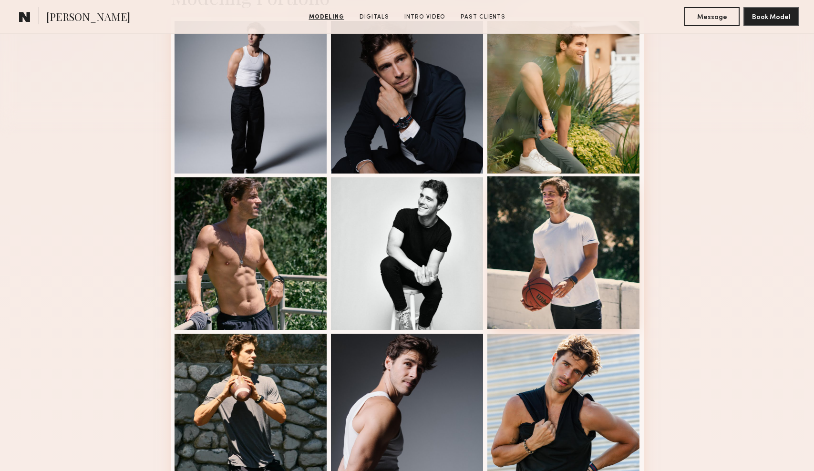
click at [572, 273] on div at bounding box center [564, 253] width 153 height 153
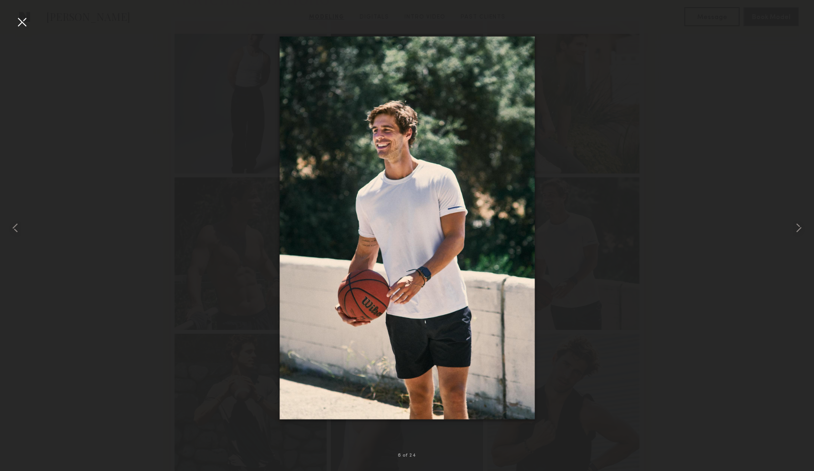
click at [18, 17] on div at bounding box center [21, 21] width 15 height 15
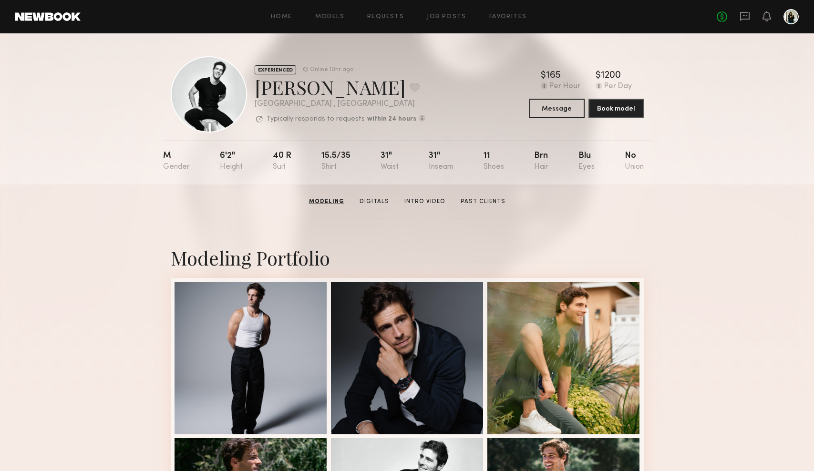
scroll to position [0, 0]
click at [426, 198] on link "Intro Video" at bounding box center [424, 201] width 49 height 9
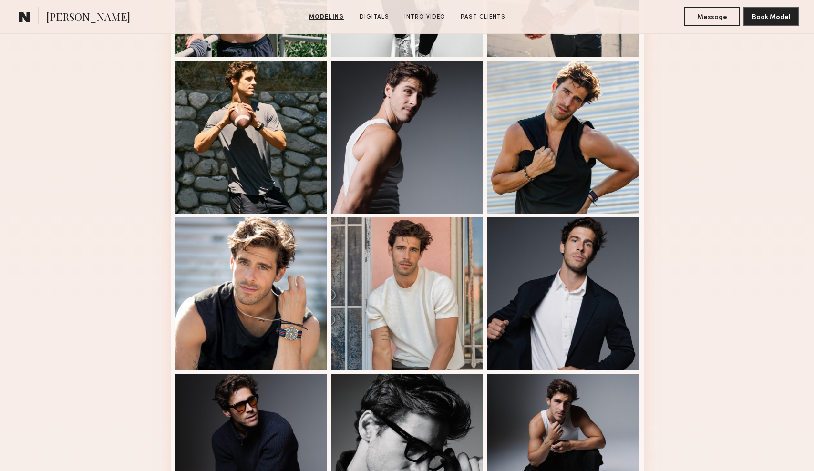
scroll to position [477, 0]
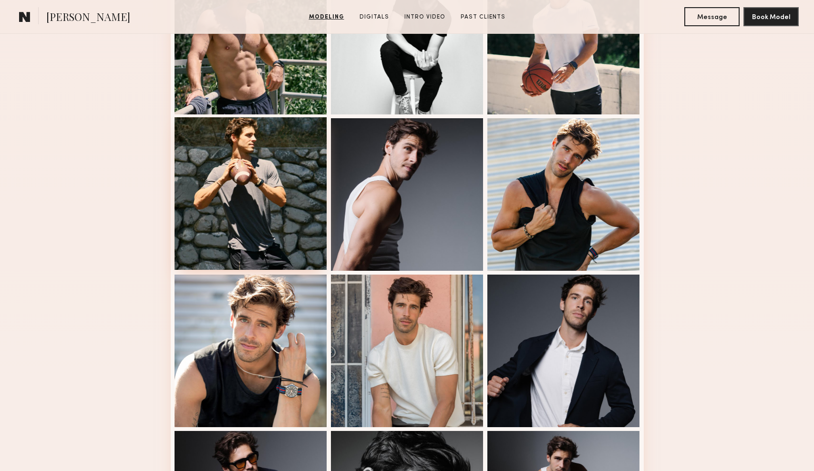
click at [213, 221] on div at bounding box center [251, 193] width 153 height 153
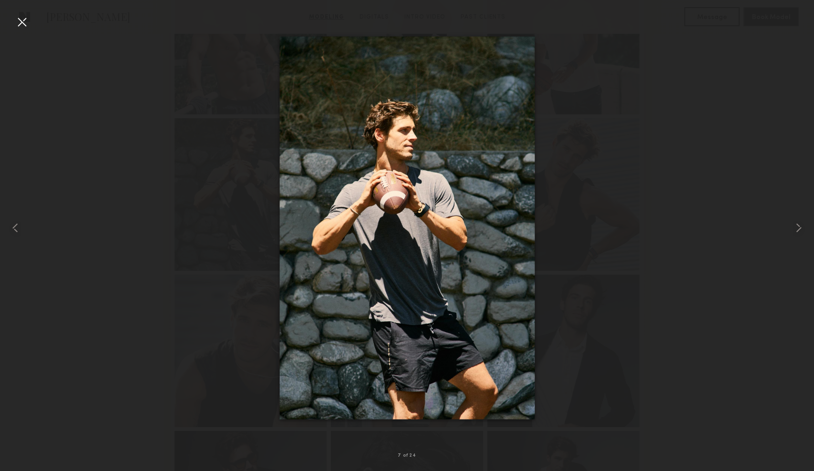
click at [19, 23] on div at bounding box center [21, 21] width 15 height 15
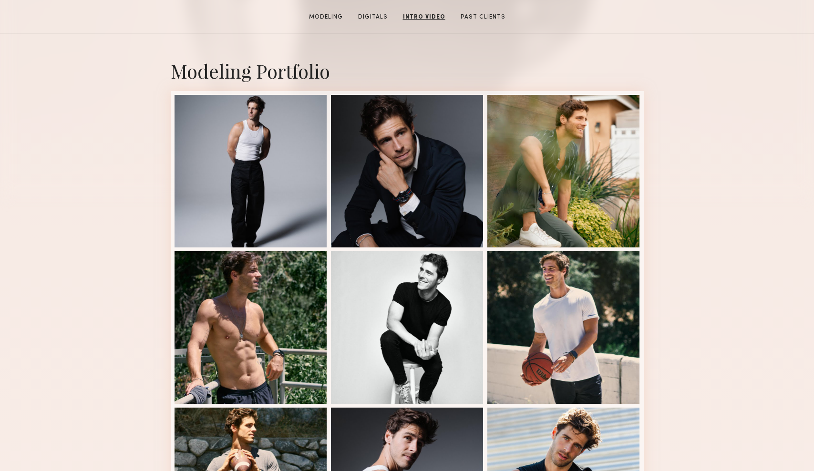
scroll to position [267, 0]
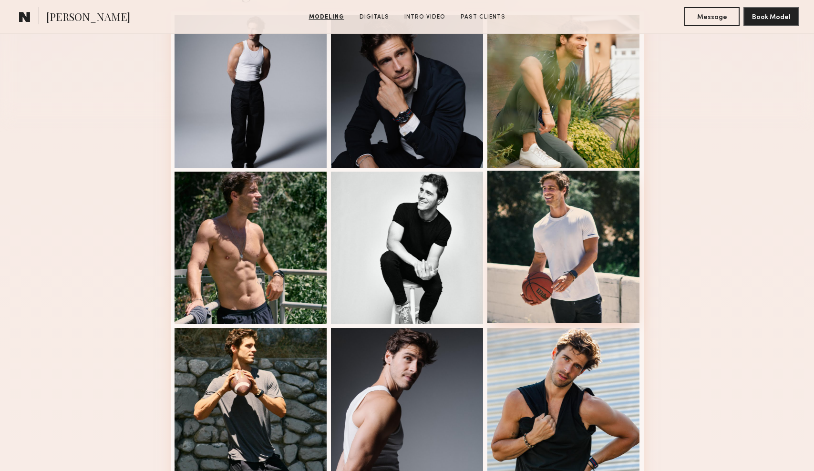
click at [571, 238] on div at bounding box center [564, 247] width 153 height 153
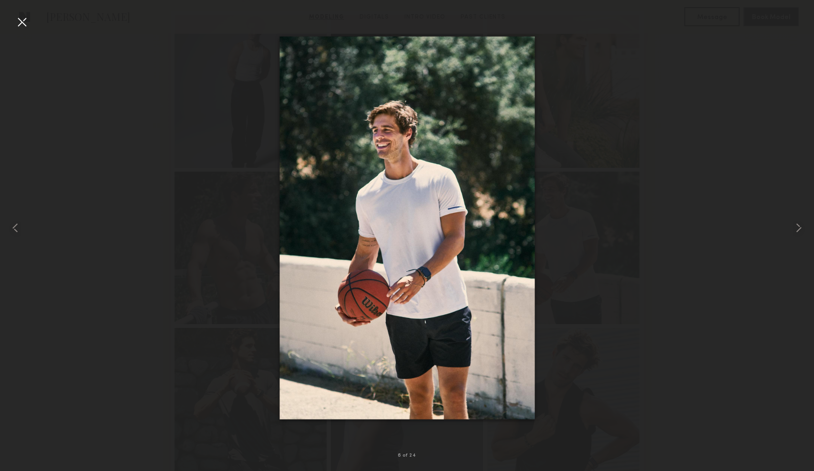
click at [24, 24] on div at bounding box center [21, 21] width 15 height 15
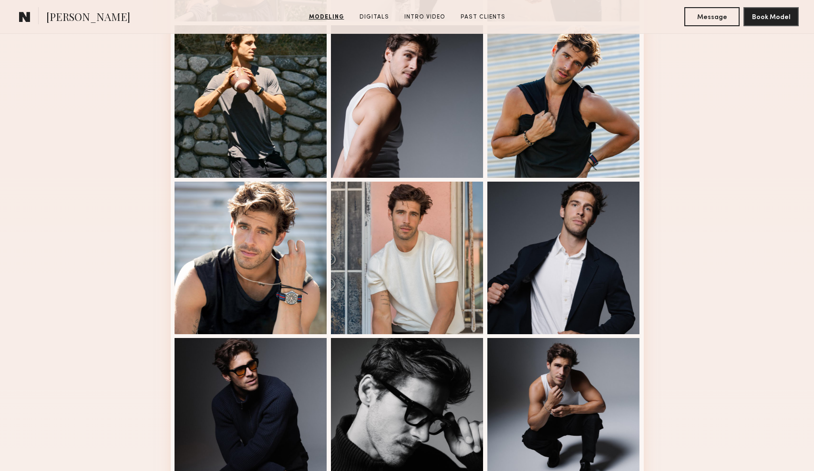
scroll to position [304, 0]
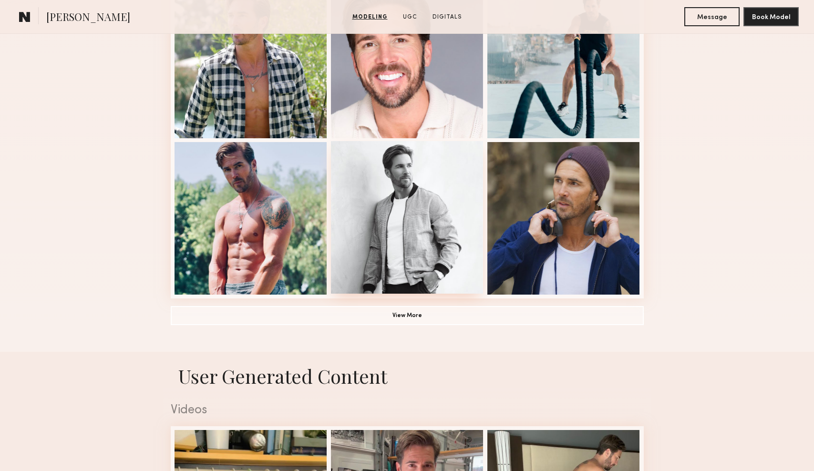
scroll to position [609, 0]
click at [467, 309] on button "View More" at bounding box center [407, 315] width 473 height 19
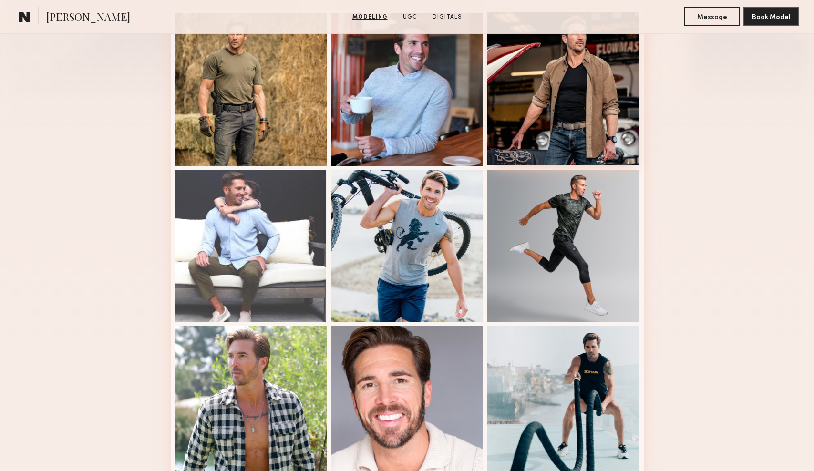
scroll to position [315, 0]
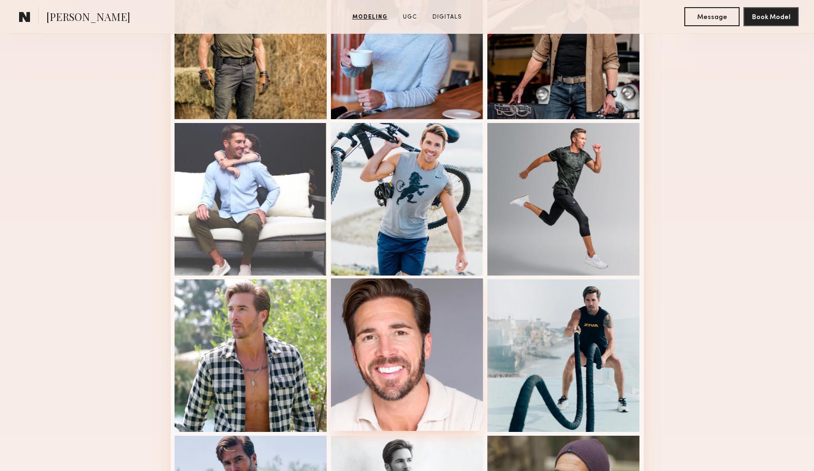
click at [378, 389] on div at bounding box center [407, 355] width 153 height 153
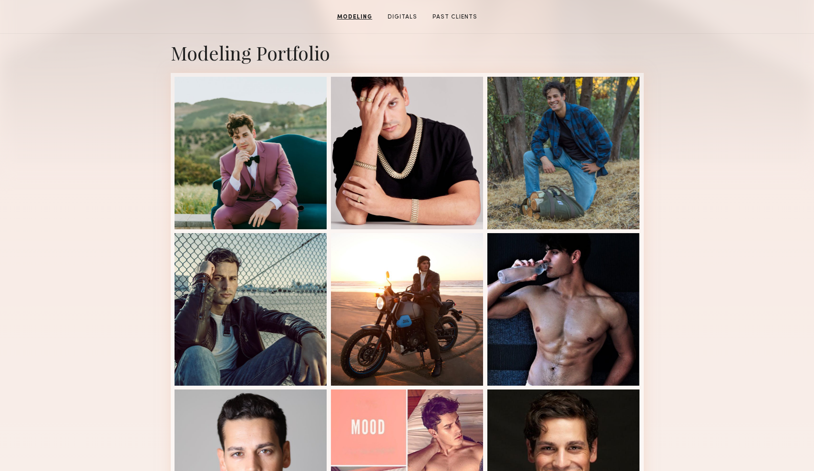
scroll to position [175, 0]
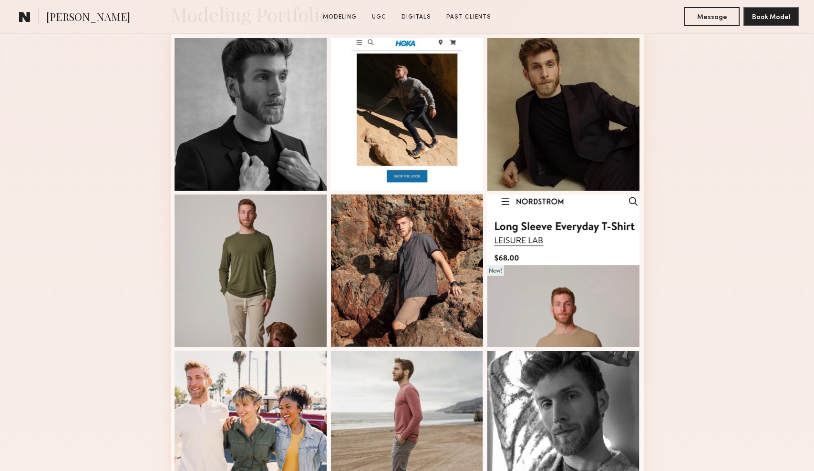
scroll to position [474, 0]
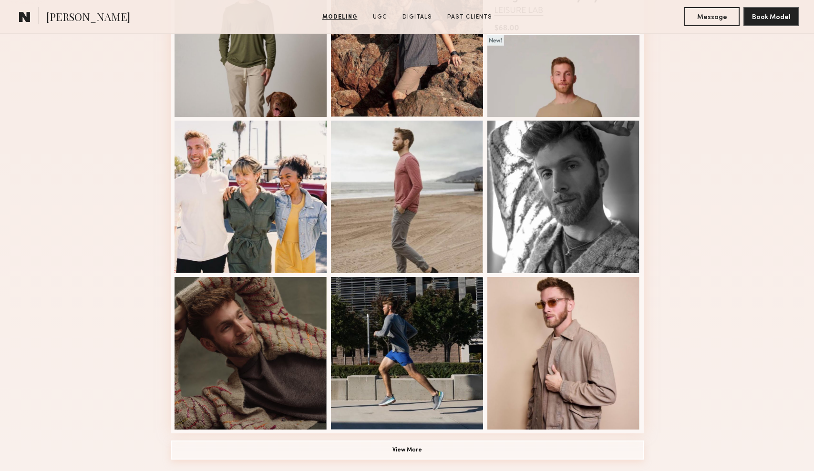
click at [421, 456] on button "View More" at bounding box center [407, 450] width 473 height 19
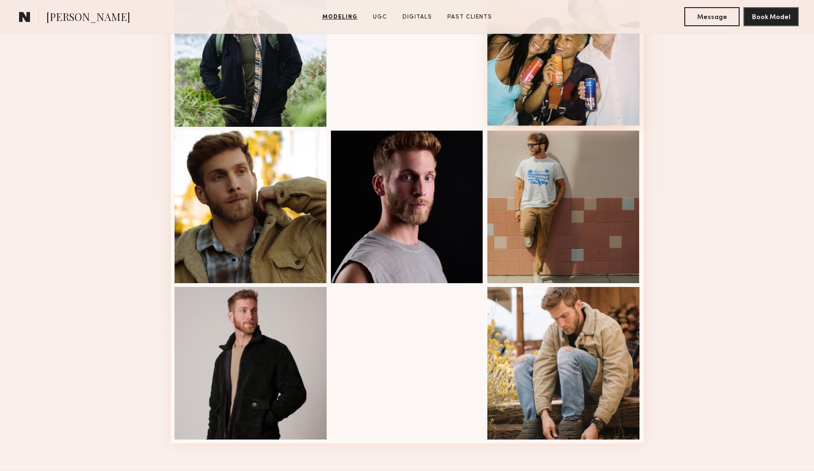
scroll to position [1153, 0]
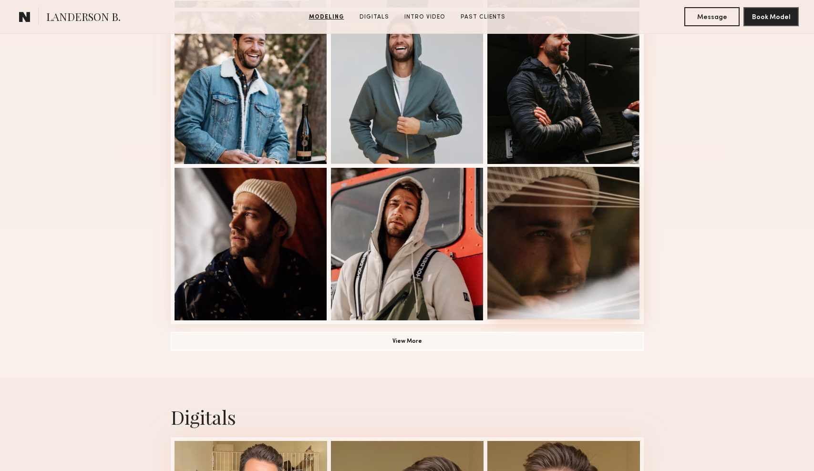
scroll to position [585, 0]
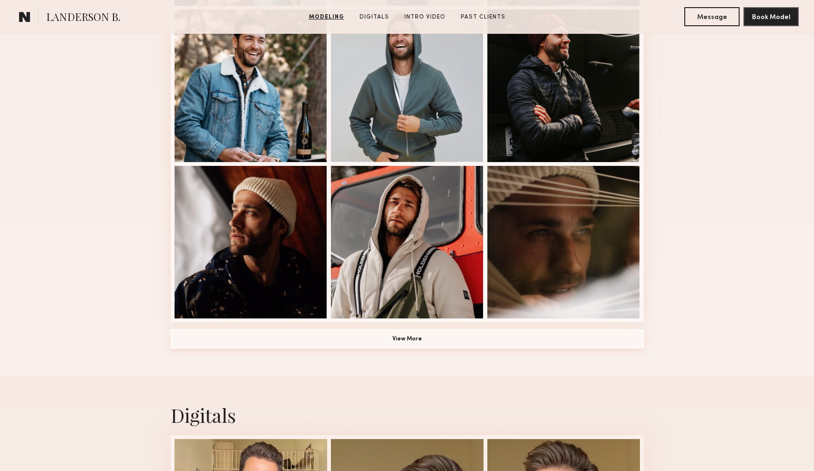
click at [423, 333] on button "View More" at bounding box center [407, 339] width 473 height 19
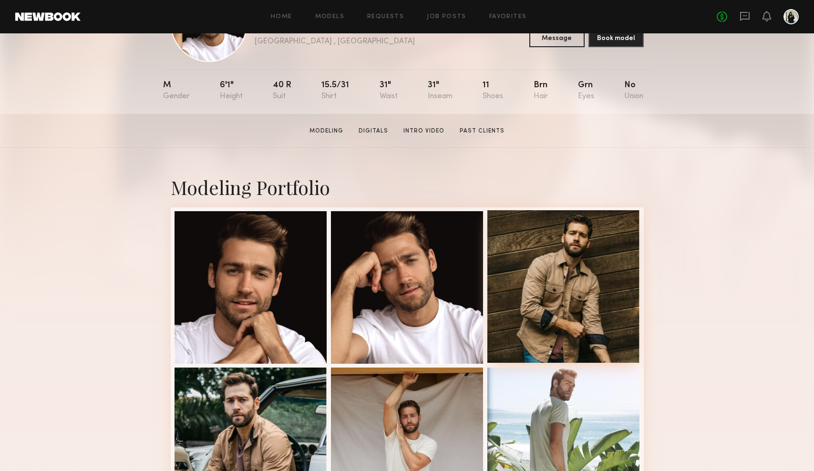
scroll to position [71, 0]
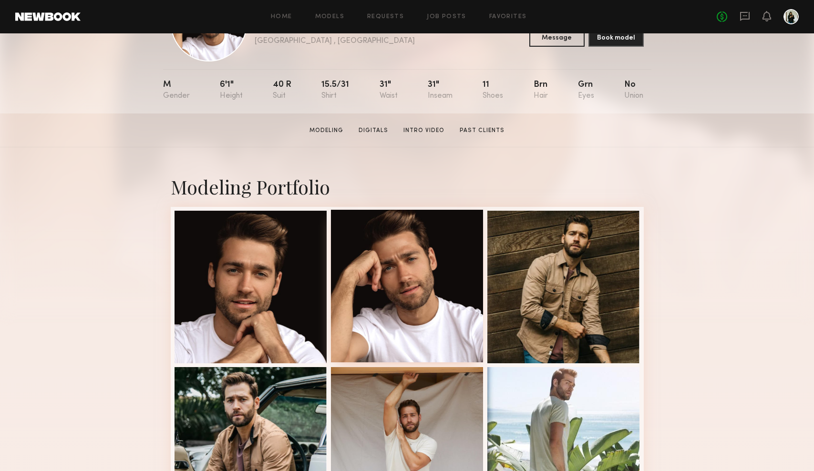
click at [437, 264] on div at bounding box center [407, 286] width 153 height 153
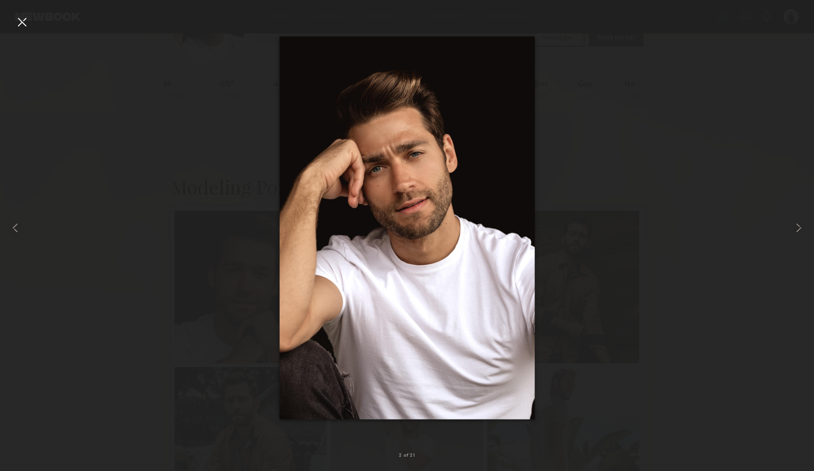
click at [590, 0] on nb-gallery-light "2 of 21" at bounding box center [407, 235] width 814 height 471
click at [693, 281] on div at bounding box center [407, 228] width 814 height 426
click at [614, 101] on div at bounding box center [407, 228] width 814 height 426
drag, startPoint x: 609, startPoint y: 99, endPoint x: 579, endPoint y: 93, distance: 30.1
click at [609, 99] on div at bounding box center [407, 228] width 814 height 426
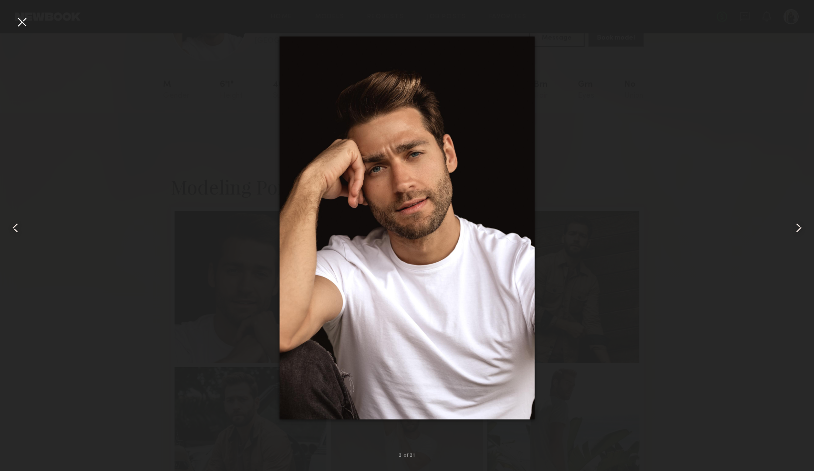
click at [26, 21] on div at bounding box center [21, 21] width 15 height 15
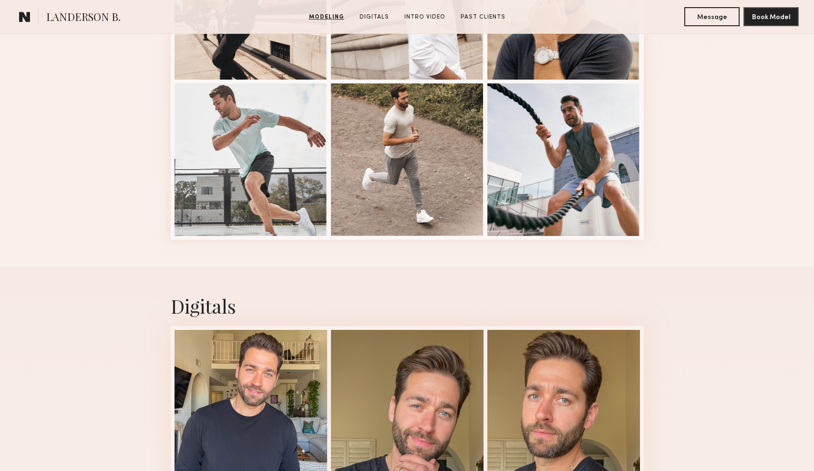
scroll to position [1115, 0]
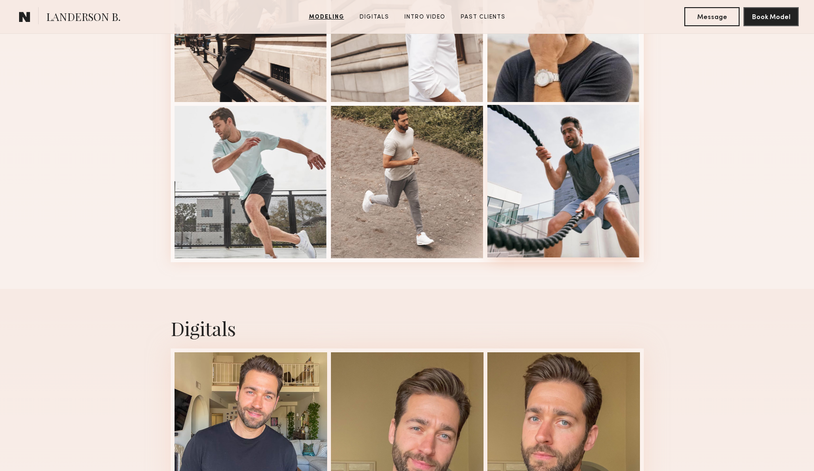
click at [538, 164] on div at bounding box center [564, 181] width 153 height 153
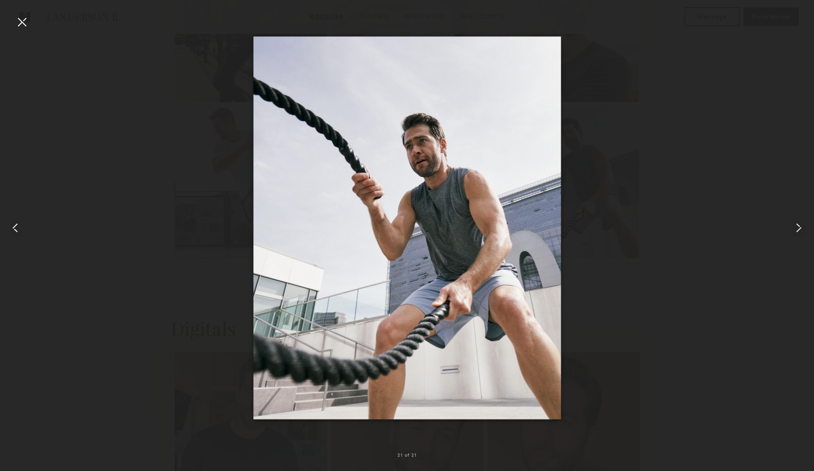
click at [24, 22] on div at bounding box center [21, 21] width 15 height 15
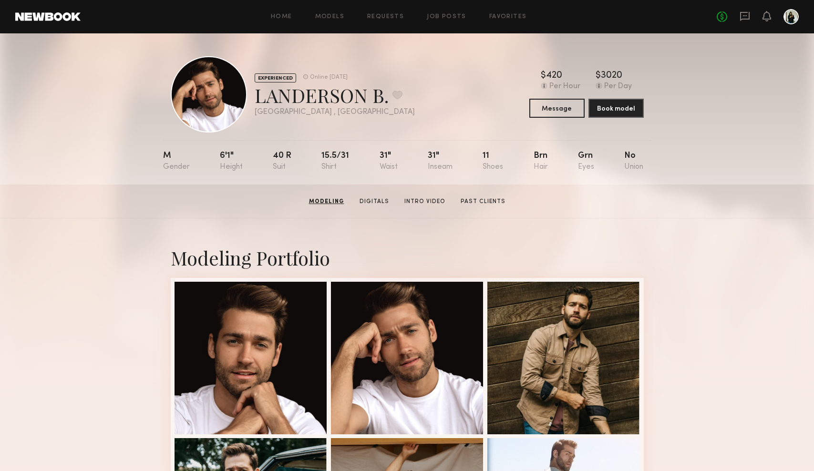
scroll to position [0, 0]
click at [425, 202] on link "Intro Video" at bounding box center [424, 201] width 49 height 9
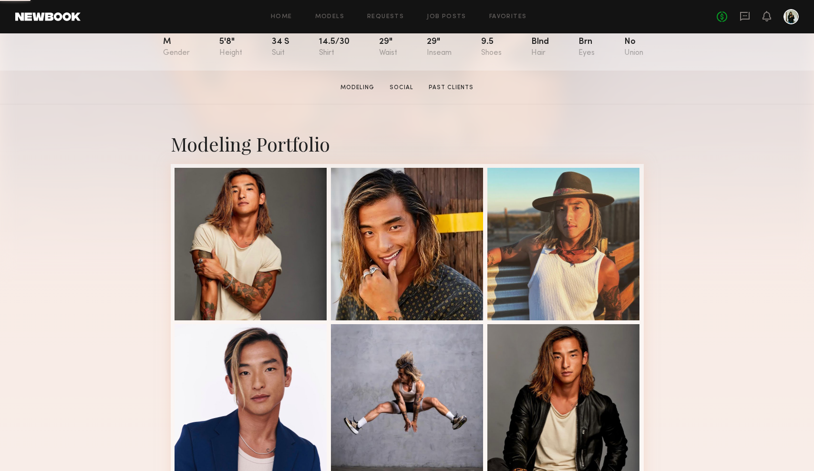
scroll to position [224, 0]
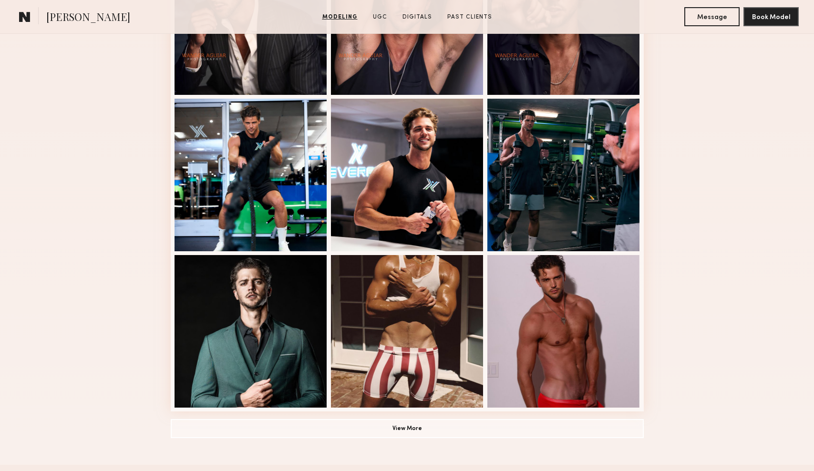
scroll to position [497, 0]
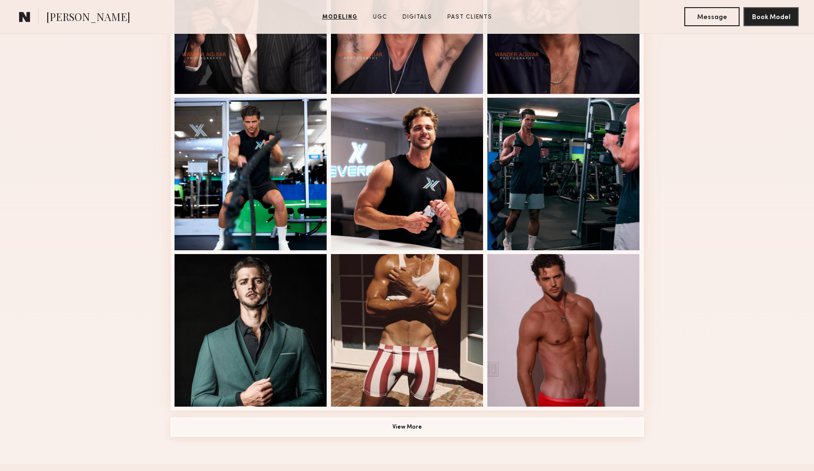
click at [443, 432] on button "View More" at bounding box center [407, 427] width 473 height 19
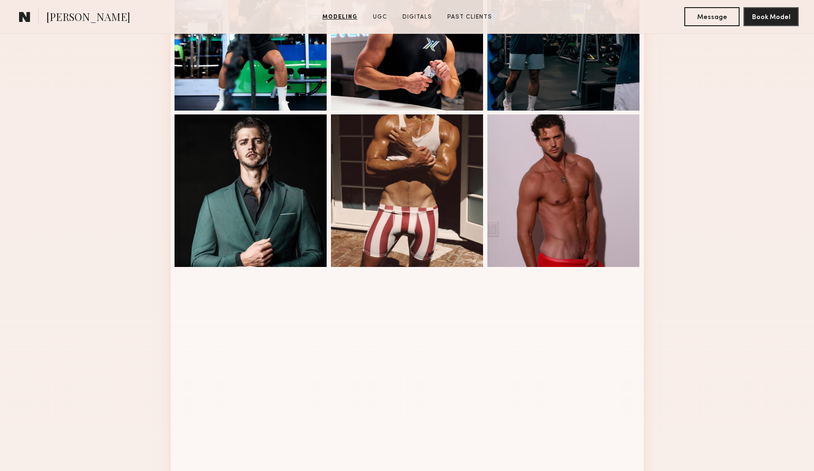
scroll to position [715, 0]
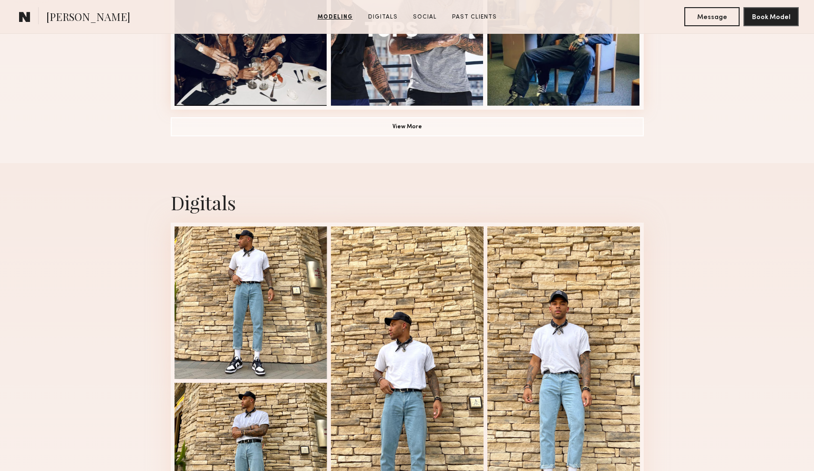
scroll to position [980, 0]
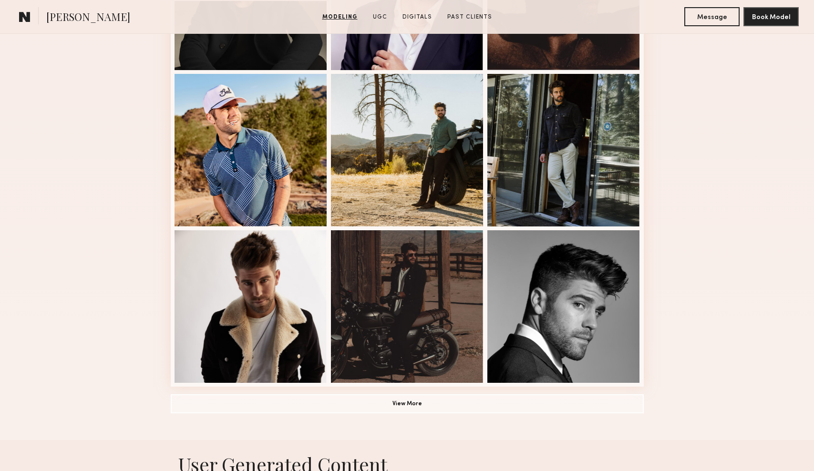
scroll to position [668, 0]
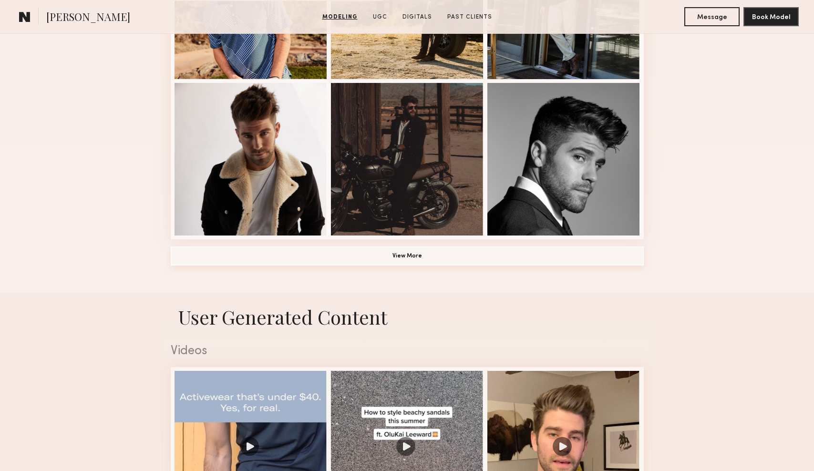
click at [527, 261] on button "View More" at bounding box center [407, 256] width 473 height 19
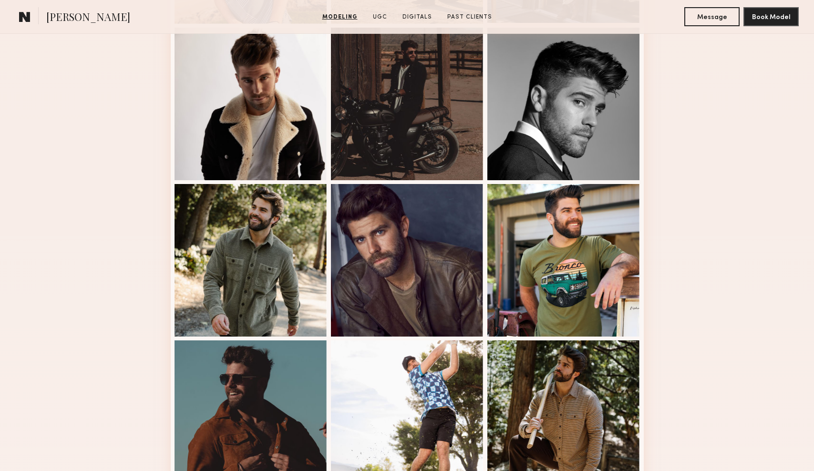
scroll to position [767, 0]
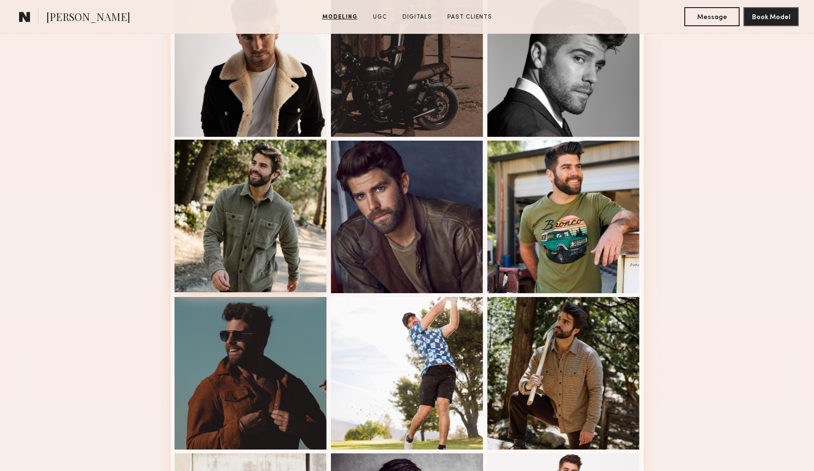
click at [277, 216] on div at bounding box center [251, 216] width 153 height 153
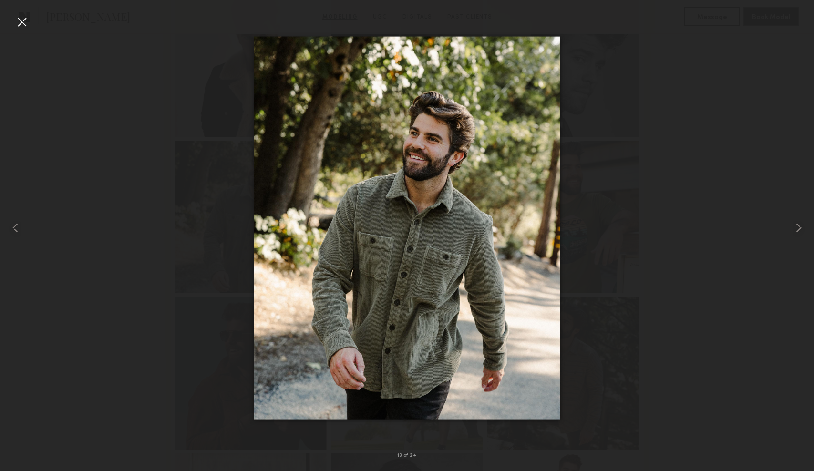
click at [19, 23] on div at bounding box center [21, 21] width 15 height 15
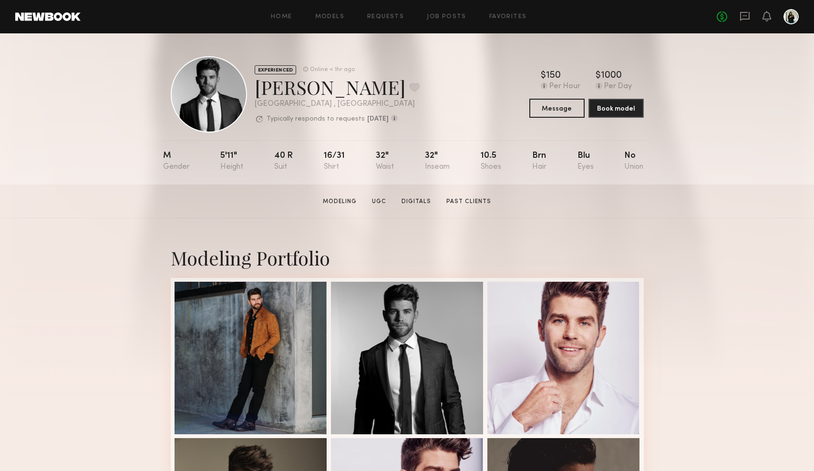
scroll to position [0, 0]
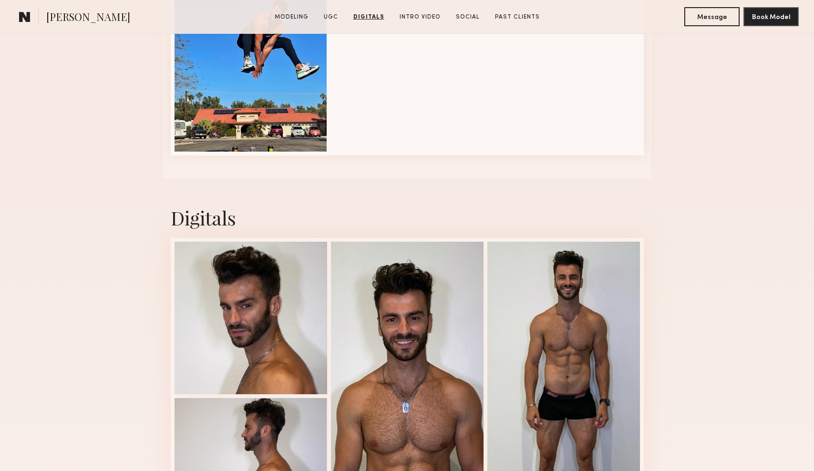
scroll to position [1147, 0]
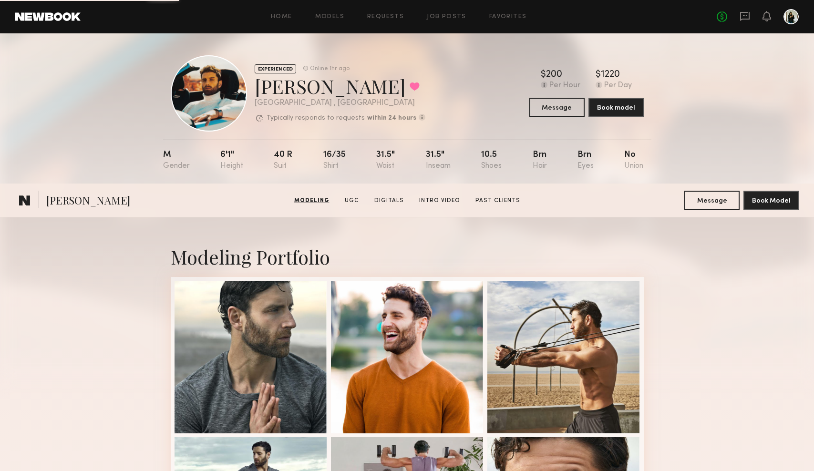
scroll to position [697, 0]
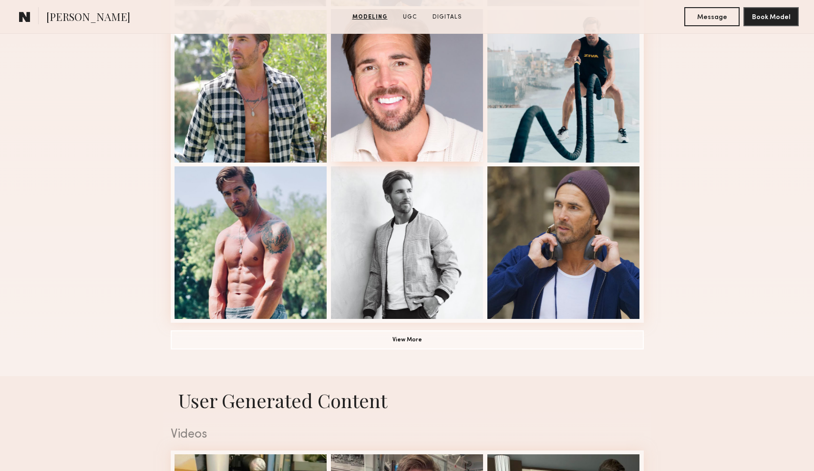
scroll to position [643, 0]
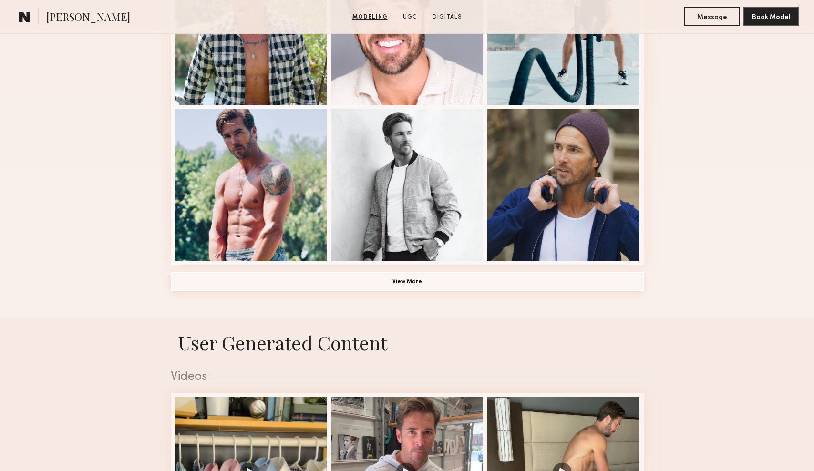
click at [410, 280] on button "View More" at bounding box center [407, 281] width 473 height 19
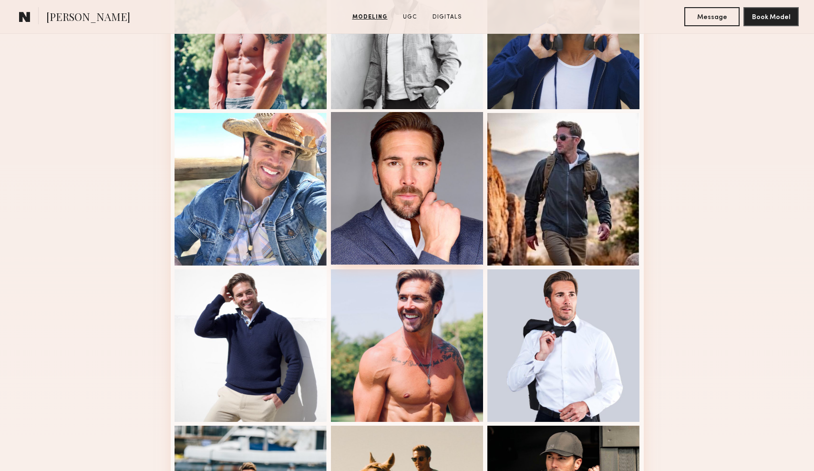
scroll to position [806, 0]
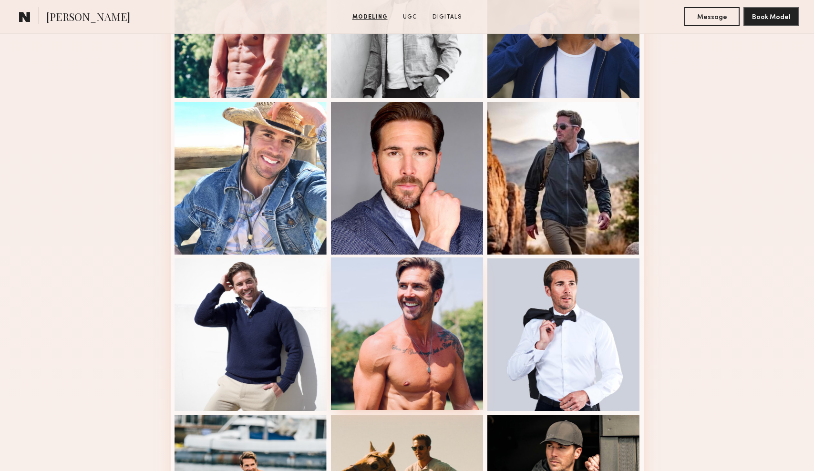
click at [368, 298] on div at bounding box center [407, 334] width 153 height 153
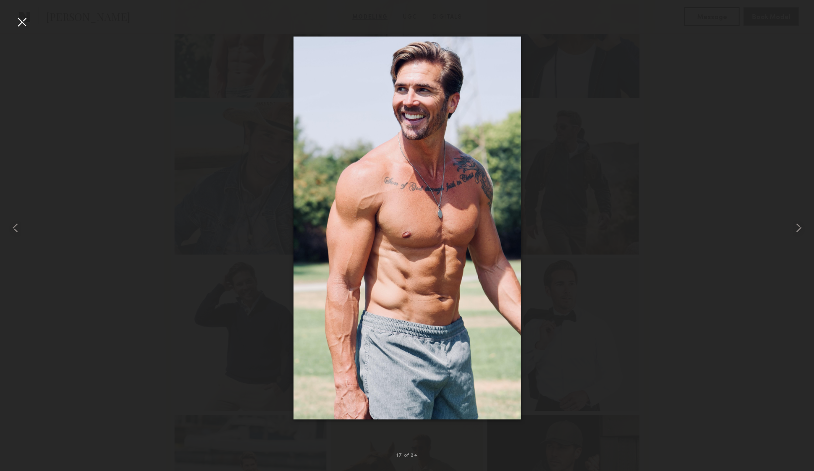
drag, startPoint x: 403, startPoint y: 240, endPoint x: 224, endPoint y: 486, distance: 303.5
click at [16, 20] on div at bounding box center [21, 21] width 15 height 15
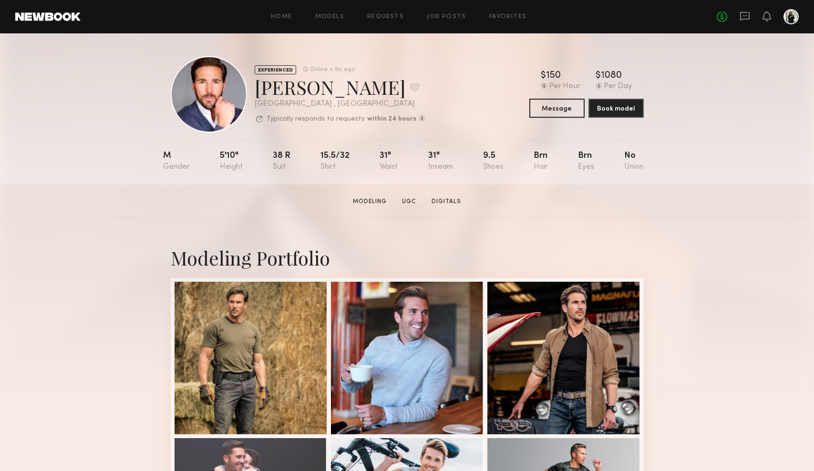
scroll to position [0, 0]
drag, startPoint x: 253, startPoint y: 85, endPoint x: 373, endPoint y: 88, distance: 119.3
click at [373, 88] on div "EXPERIENCED Online < 1hr ago [PERSON_NAME] Favorite [GEOGRAPHIC_DATA] , [GEOGRA…" at bounding box center [298, 94] width 255 height 76
copy div "[PERSON_NAME]"
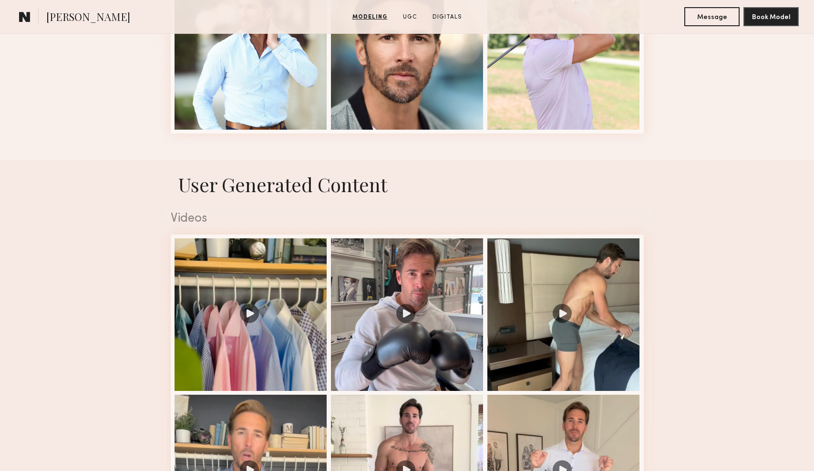
scroll to position [1406, 0]
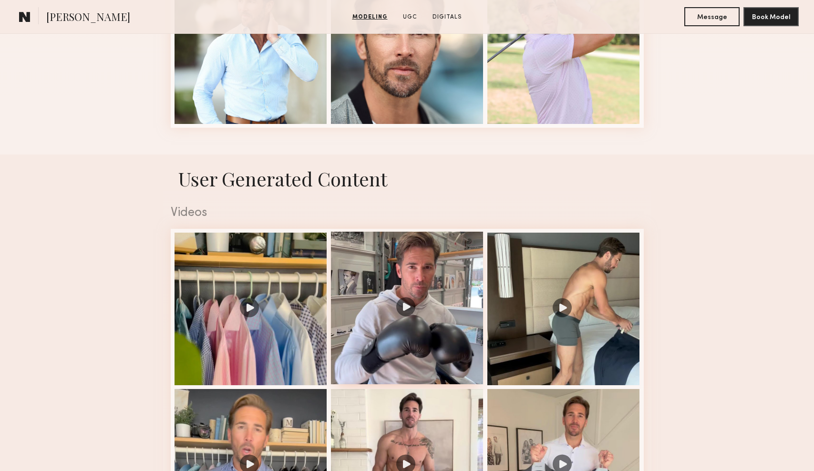
click at [472, 307] on div at bounding box center [407, 308] width 153 height 153
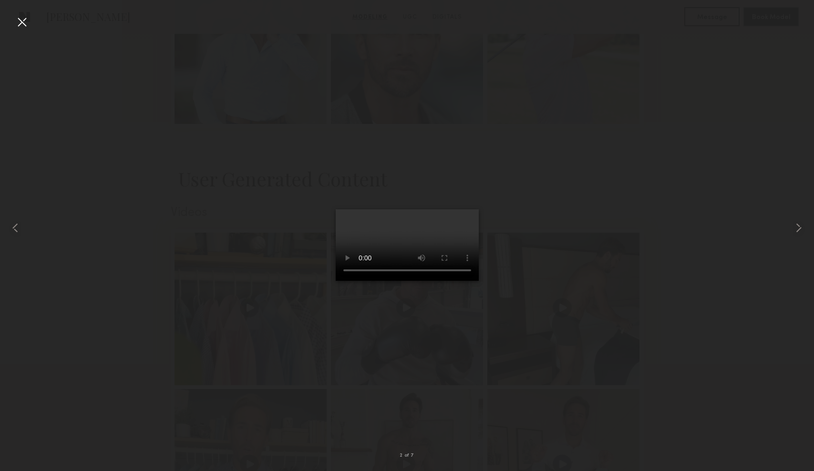
click at [24, 25] on div at bounding box center [21, 21] width 15 height 15
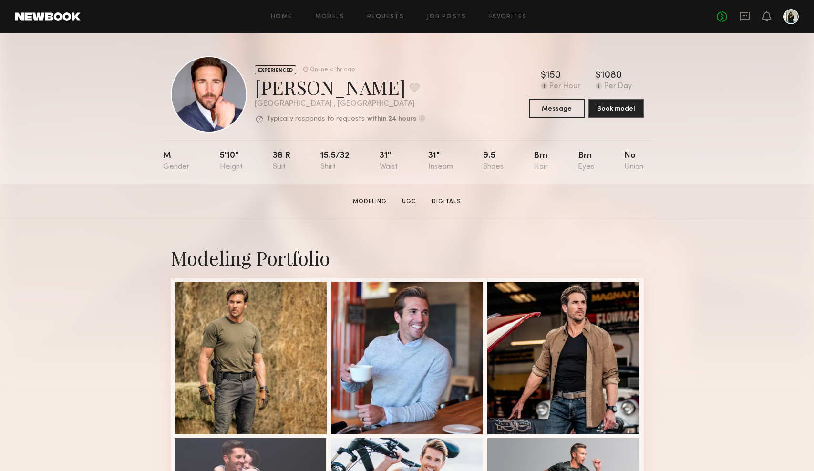
scroll to position [0, 0]
drag, startPoint x: 263, startPoint y: 86, endPoint x: 375, endPoint y: 84, distance: 112.1
click at [375, 84] on div "[PERSON_NAME] Favorite" at bounding box center [340, 86] width 171 height 25
click at [277, 88] on div "Corey Randall M. Favorite" at bounding box center [340, 86] width 171 height 25
drag, startPoint x: 254, startPoint y: 87, endPoint x: 394, endPoint y: 89, distance: 139.3
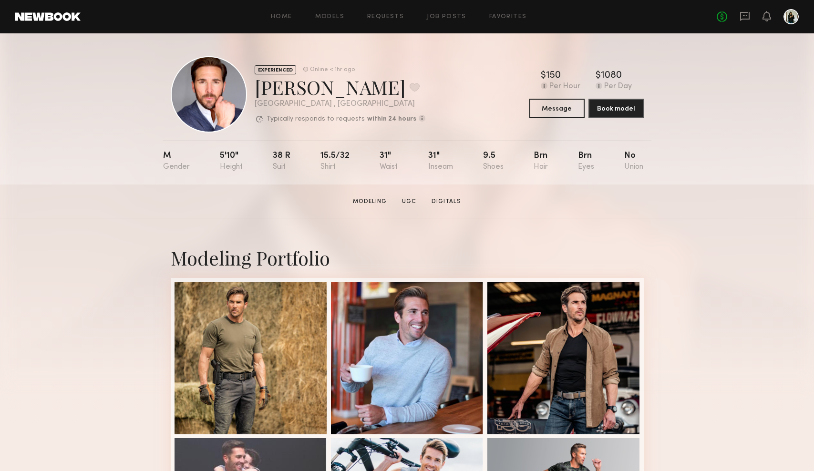
click at [394, 89] on div "Corey Randall M. Favorite" at bounding box center [340, 86] width 171 height 25
copy div "Corey Randall M"
click at [442, 204] on link "Digitals" at bounding box center [446, 201] width 37 height 9
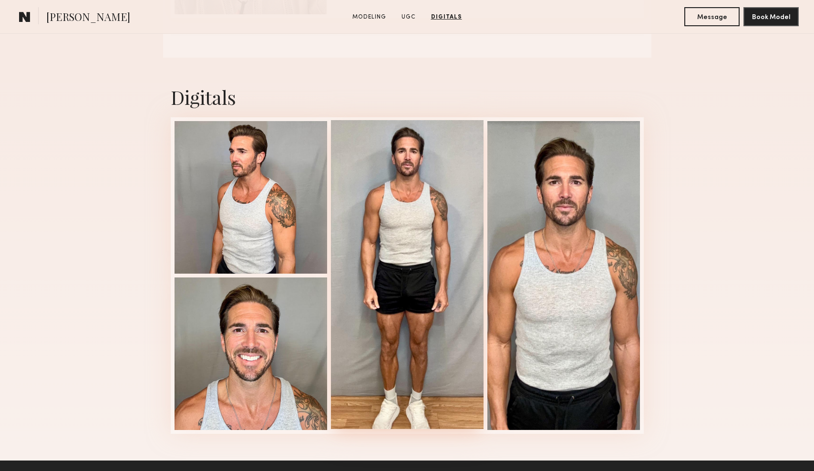
scroll to position [2302, 0]
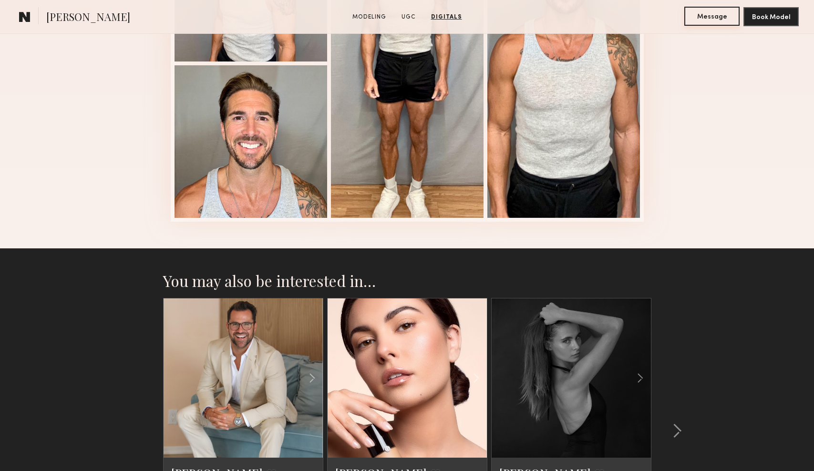
click at [717, 19] on button "Message" at bounding box center [712, 16] width 55 height 19
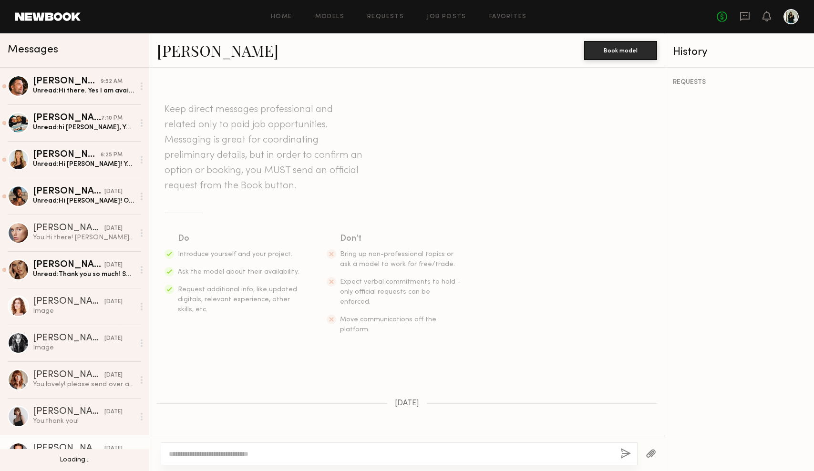
scroll to position [288, 0]
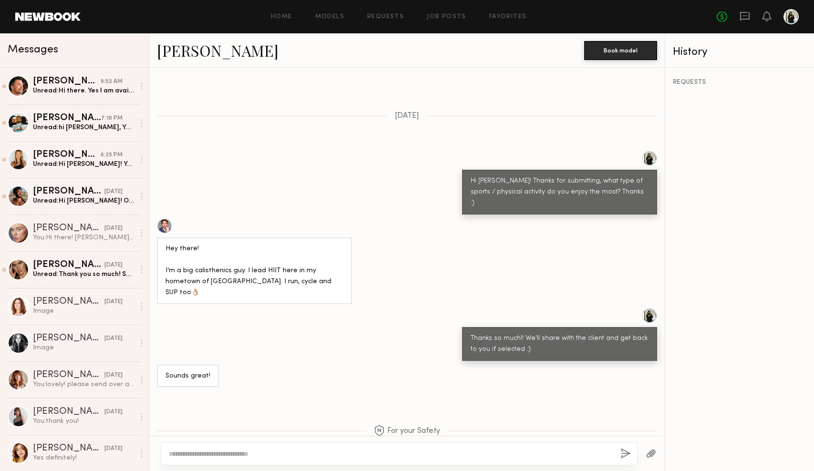
click at [439, 468] on div at bounding box center [407, 453] width 516 height 35
click at [445, 462] on div at bounding box center [399, 454] width 477 height 23
click at [437, 451] on textarea at bounding box center [391, 454] width 444 height 10
type textarea "*********"
drag, startPoint x: 157, startPoint y: 51, endPoint x: 291, endPoint y: 56, distance: 133.2
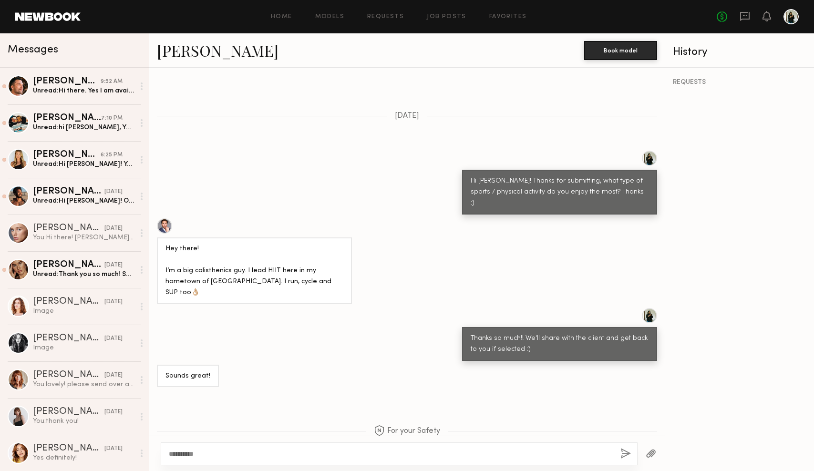
click at [290, 57] on div "Corey Randall M. Book model" at bounding box center [407, 50] width 516 height 34
copy link "Corey Randall M."
click at [174, 48] on link "Corey Randall M." at bounding box center [218, 50] width 122 height 21
click at [94, 82] on div "Ricardo S." at bounding box center [67, 82] width 68 height 10
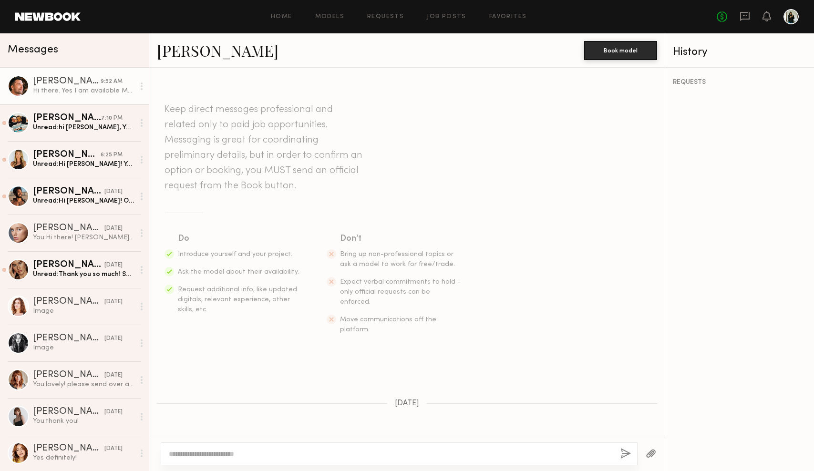
scroll to position [219, 0]
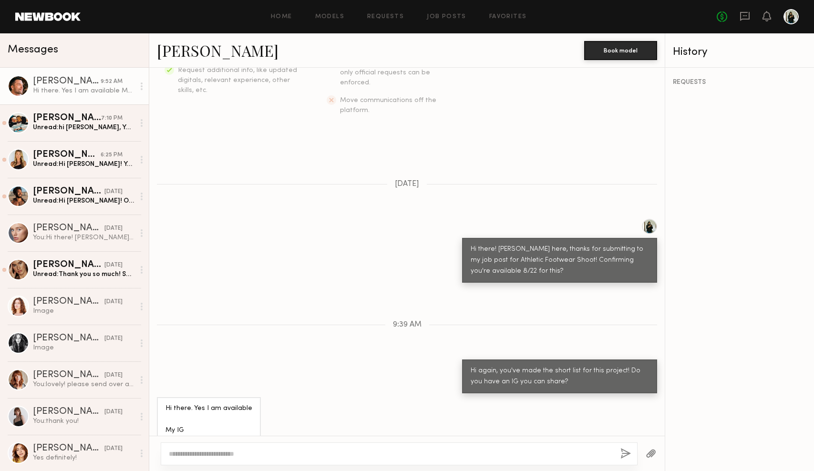
drag, startPoint x: 212, startPoint y: 417, endPoint x: 160, endPoint y: 415, distance: 51.6
click at [160, 415] on div "Hi there. Yes I am available My IG @ricasantosca" at bounding box center [209, 425] width 104 height 56
copy div "@ricasantosca"
click at [116, 271] on div "Unread: Thank you so much! Such a great team to work with :)" at bounding box center [84, 274] width 102 height 9
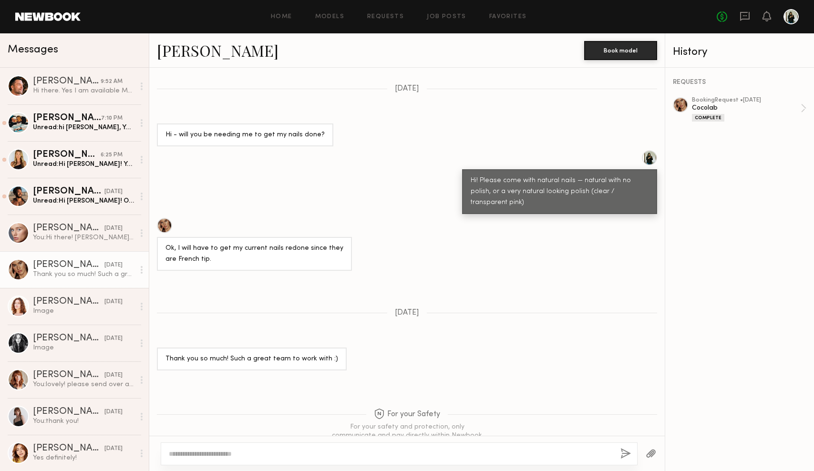
scroll to position [441, 0]
click at [319, 349] on div "Thank you so much! Such a great team to work with :)" at bounding box center [252, 360] width 190 height 23
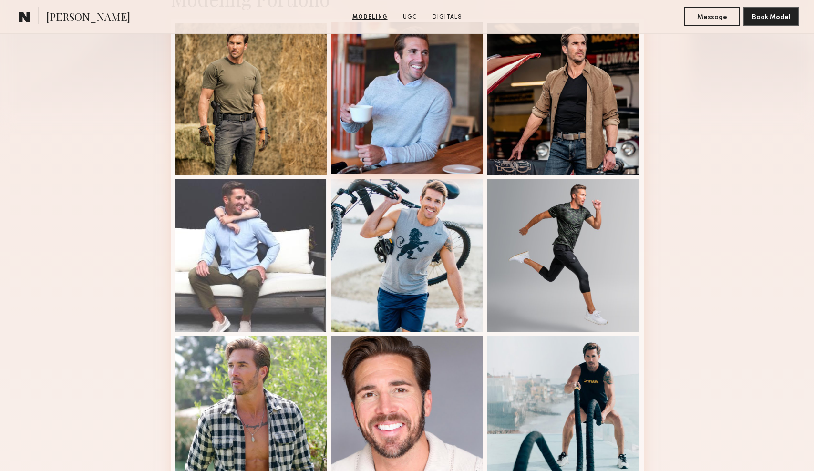
scroll to position [244, 0]
